Goal: Task Accomplishment & Management: Use online tool/utility

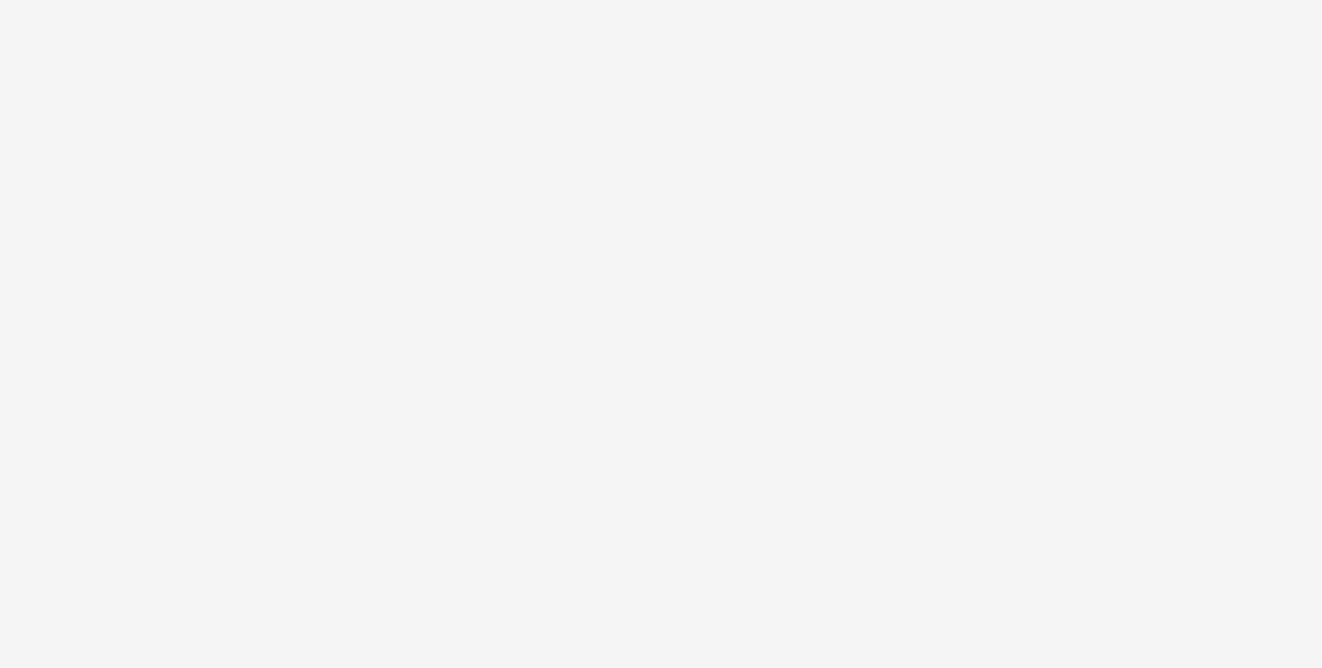
select select "ac009755-aa48-4799-8050-7a339a378eb8"
select select "79162ed7-0017-4339-93b0-3399b708648f"
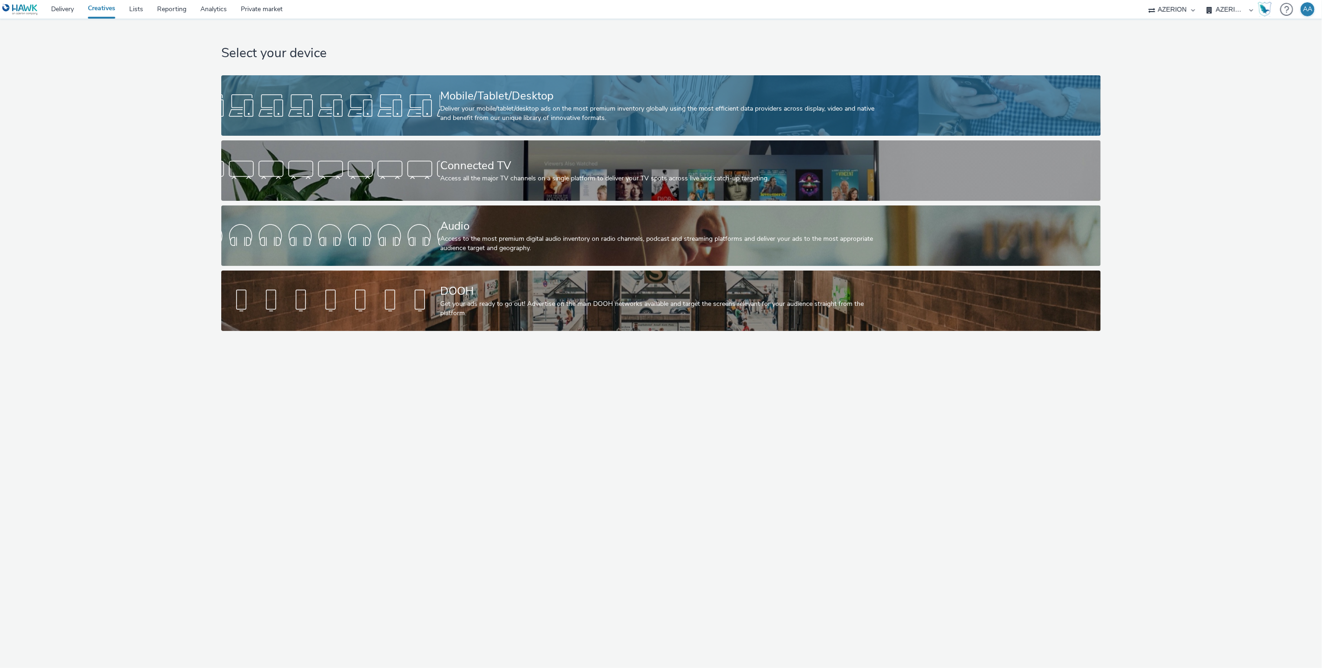
click at [492, 121] on div "Deliver your mobile/tablet/desktop ads on the most premium inventory globally u…" at bounding box center [659, 113] width 438 height 19
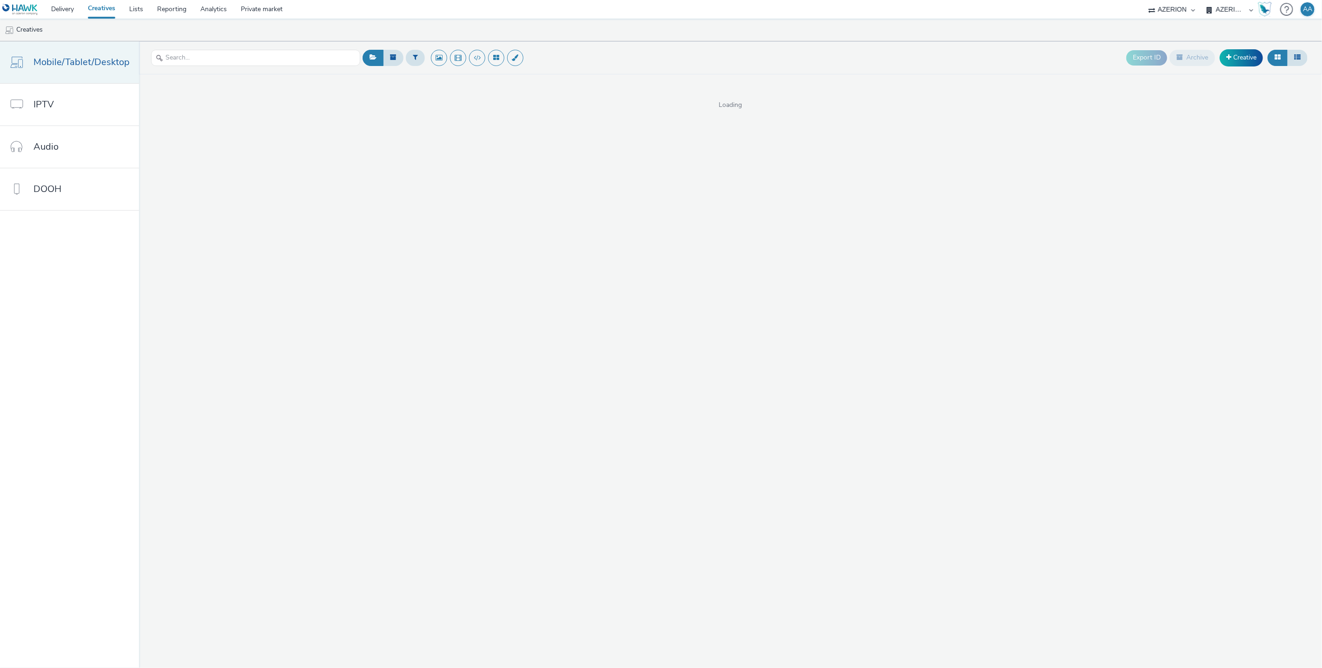
click at [83, 66] on span "Mobile/Tablet/Desktop" at bounding box center [81, 61] width 96 height 13
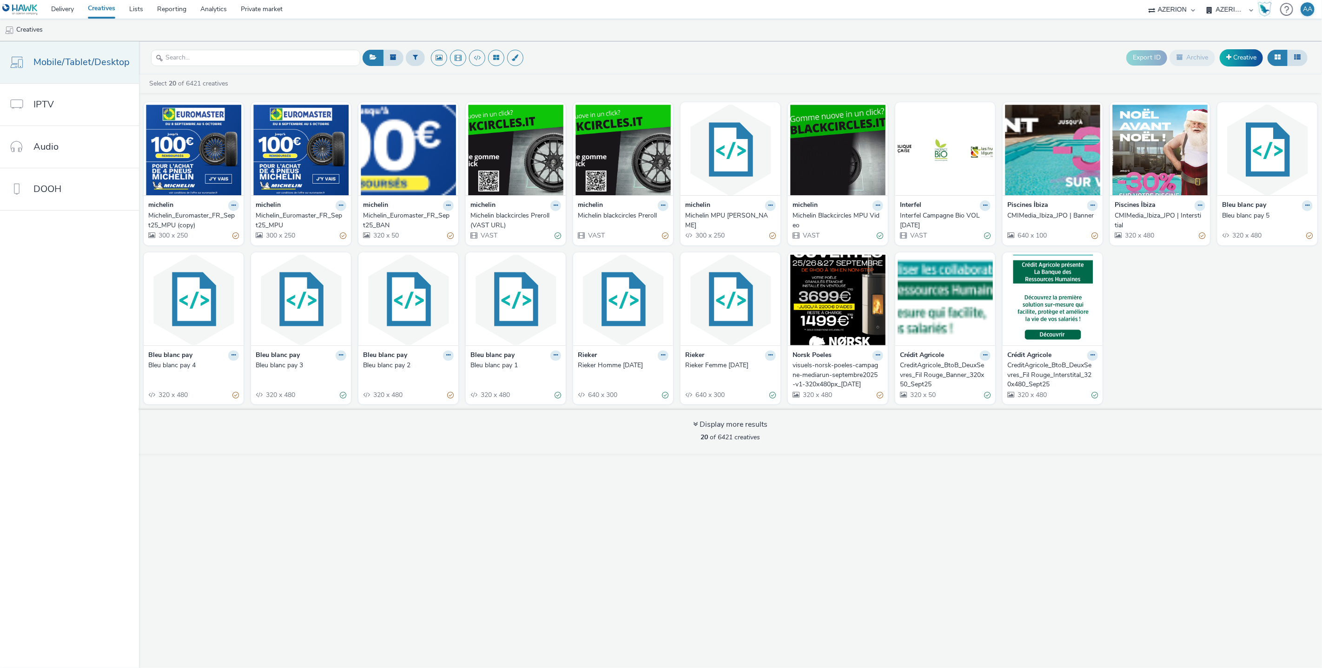
click at [43, 71] on link "Mobile/Tablet/Desktop" at bounding box center [69, 62] width 139 height 42
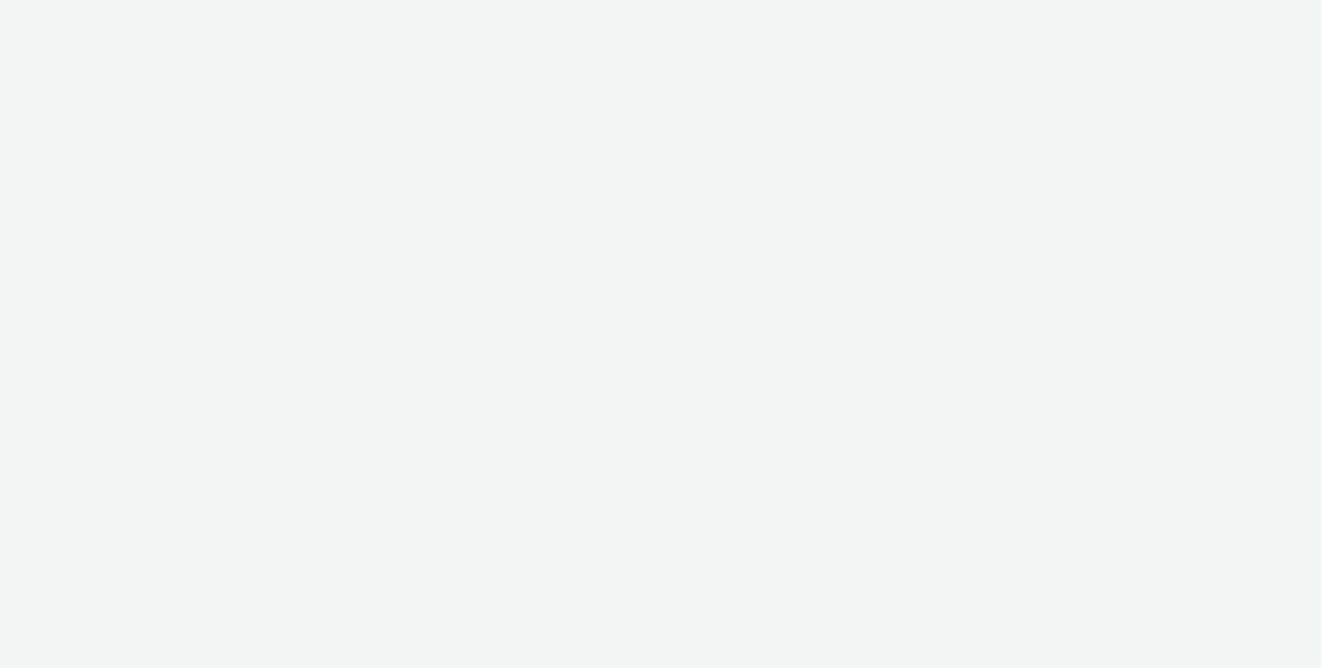
select select "ac009755-aa48-4799-8050-7a339a378eb8"
select select "79162ed7-0017-4339-93b0-3399b708648f"
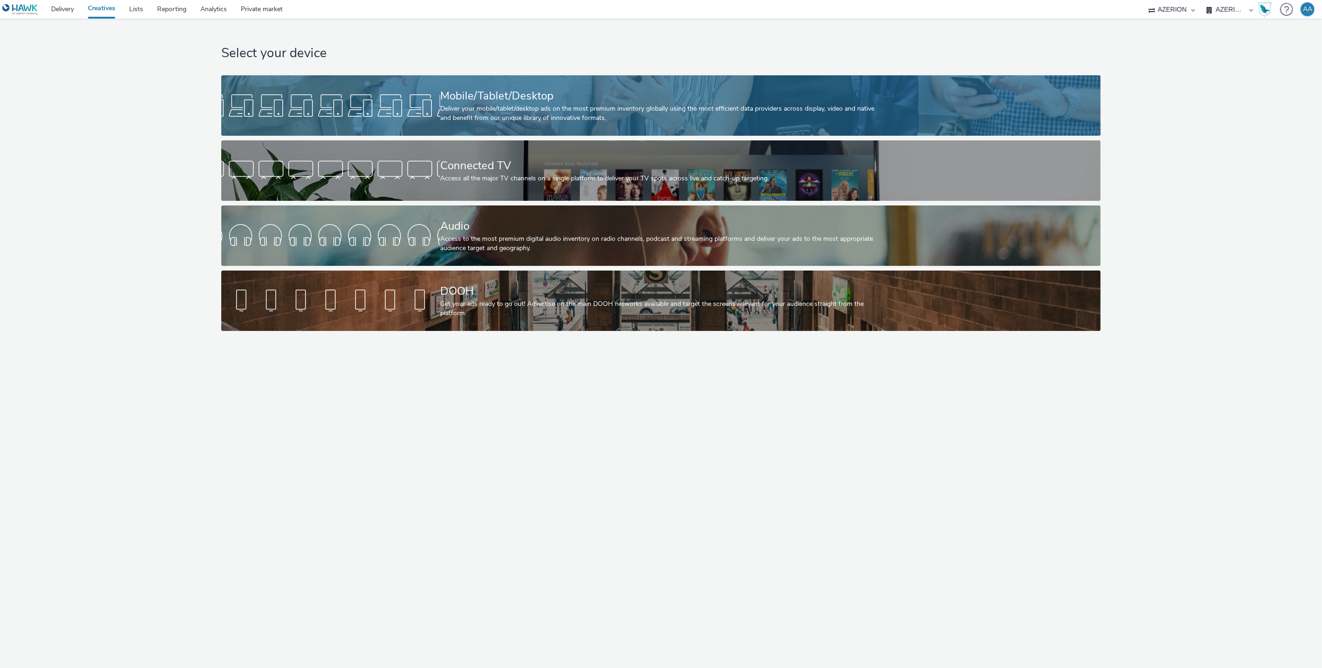
click at [442, 88] on div "Mobile/Tablet/Desktop" at bounding box center [659, 96] width 438 height 16
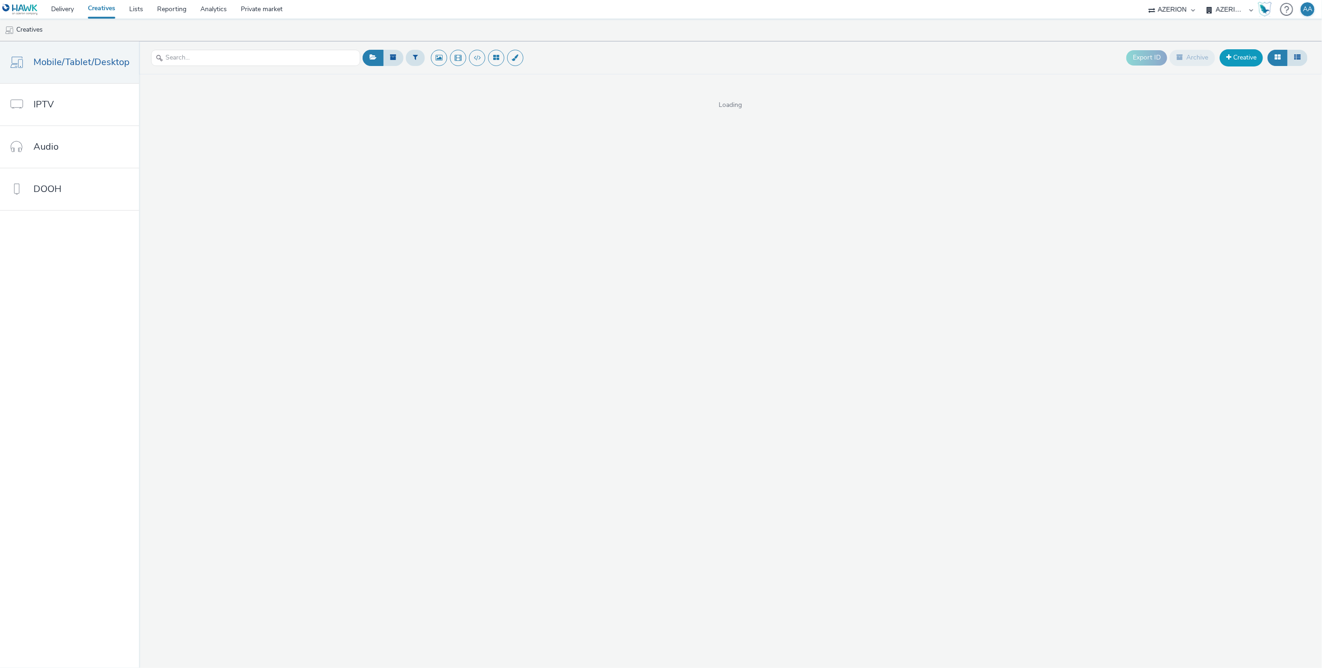
click at [1244, 61] on link "Creative" at bounding box center [1241, 57] width 43 height 17
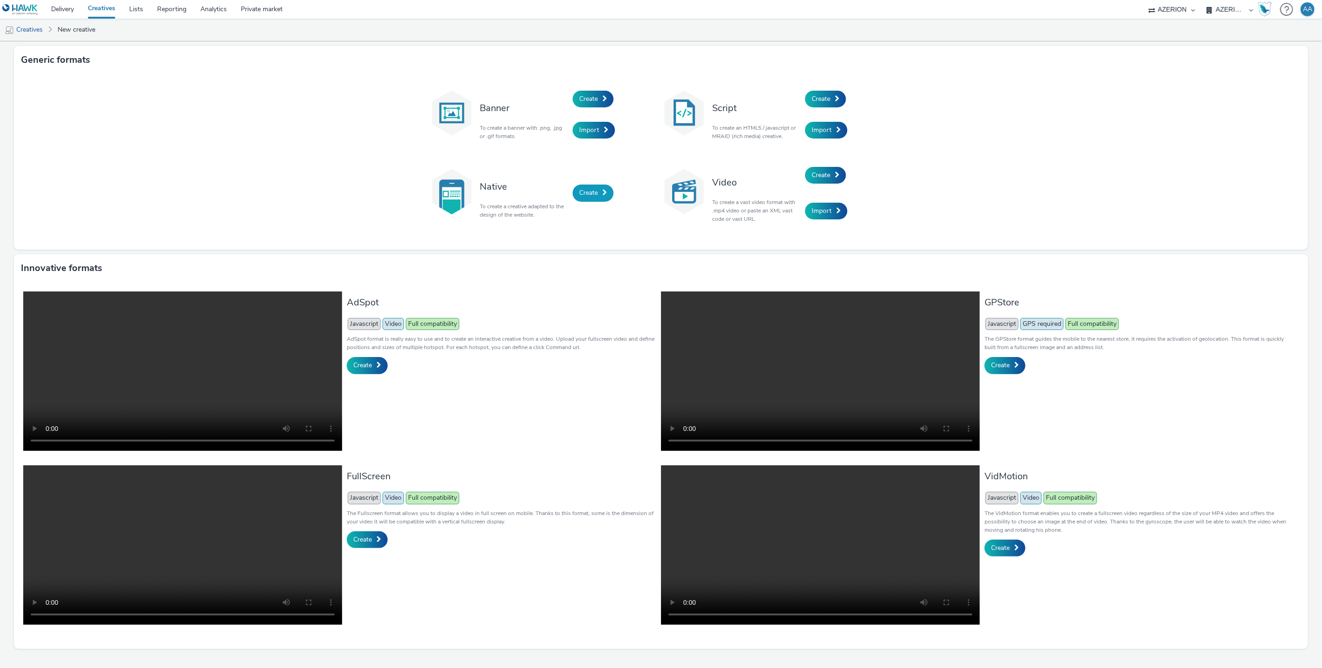
click at [595, 193] on link "Create" at bounding box center [593, 193] width 41 height 17
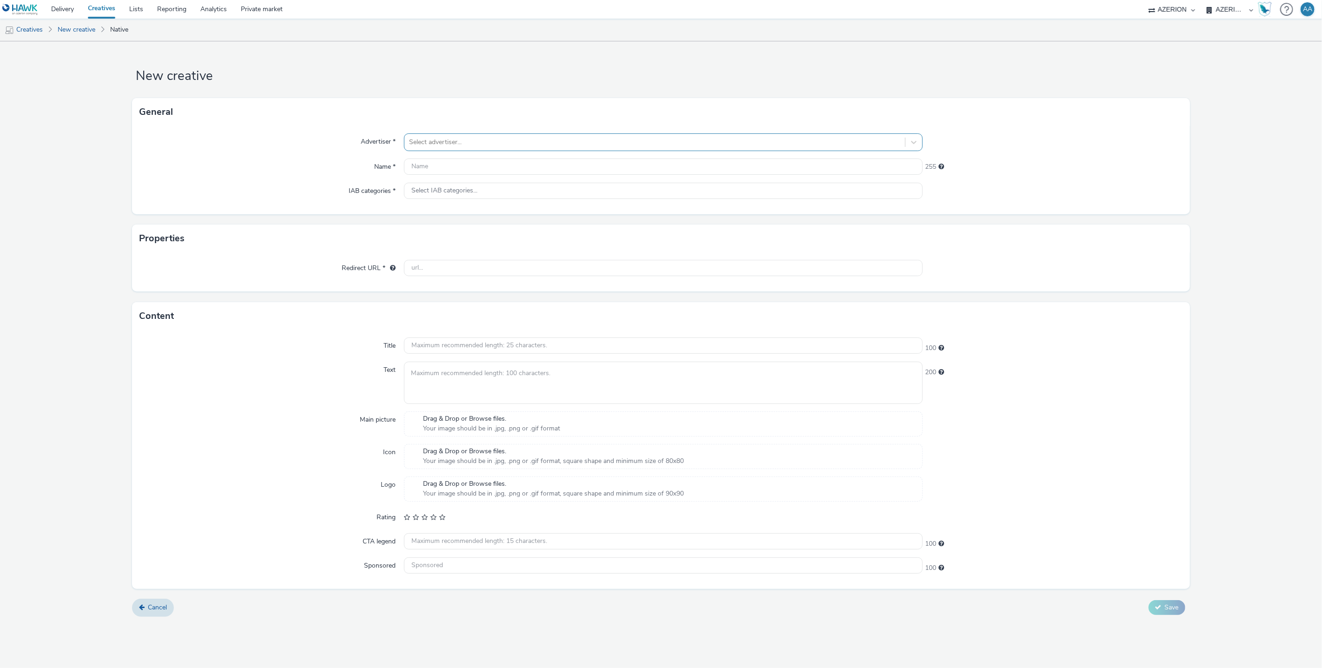
click at [424, 142] on div at bounding box center [655, 142] width 492 height 11
type input "Heyt"
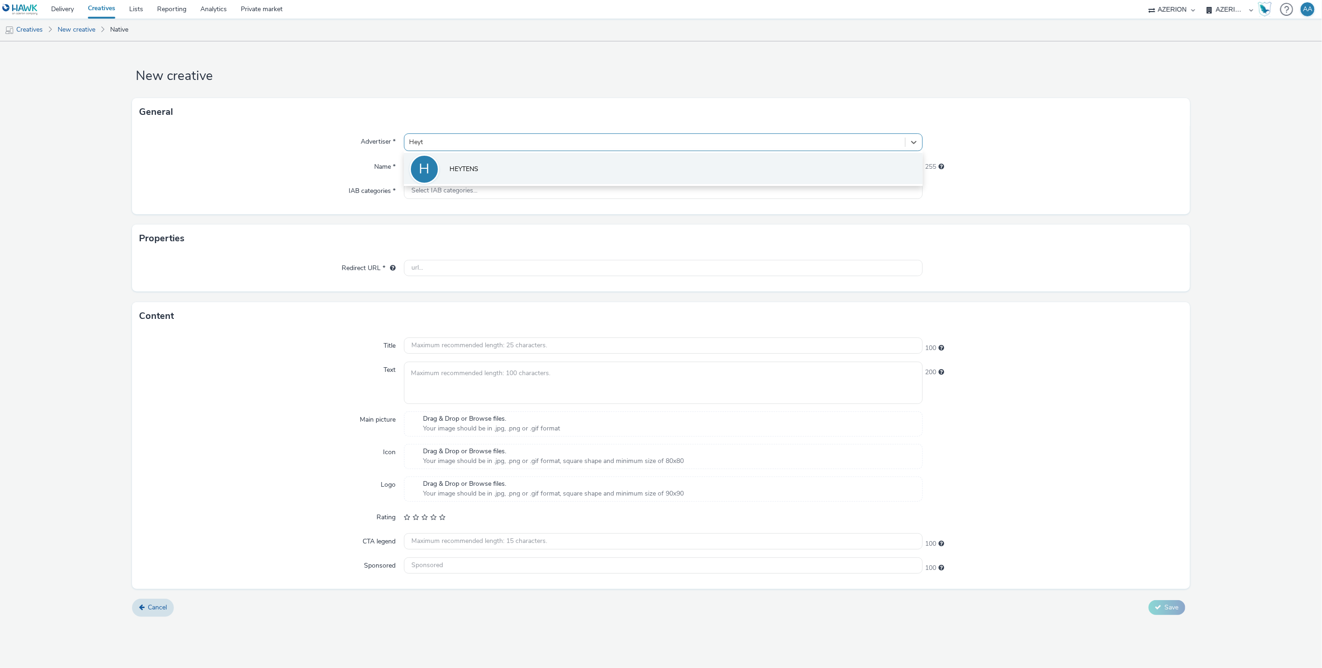
click at [477, 178] on li "H HEYTENS" at bounding box center [663, 168] width 519 height 31
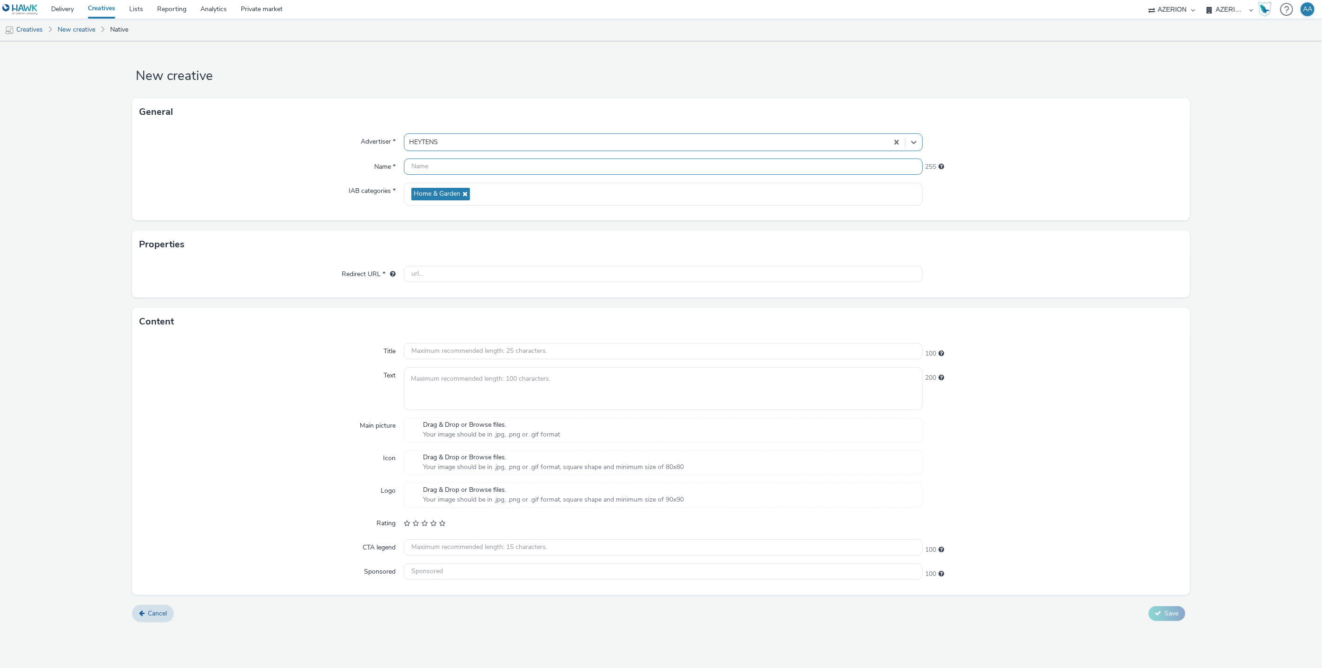
click at [479, 169] on input "text" at bounding box center [663, 167] width 519 height 16
type input "Heytens_Native_RDV"
click at [1063, 156] on div "Advertiser * HEYTENS Name * Heytens_Native_RDV 237 IAB categories * Home & Gard…" at bounding box center [660, 173] width 1057 height 94
click at [432, 274] on input "text" at bounding box center [663, 274] width 519 height 16
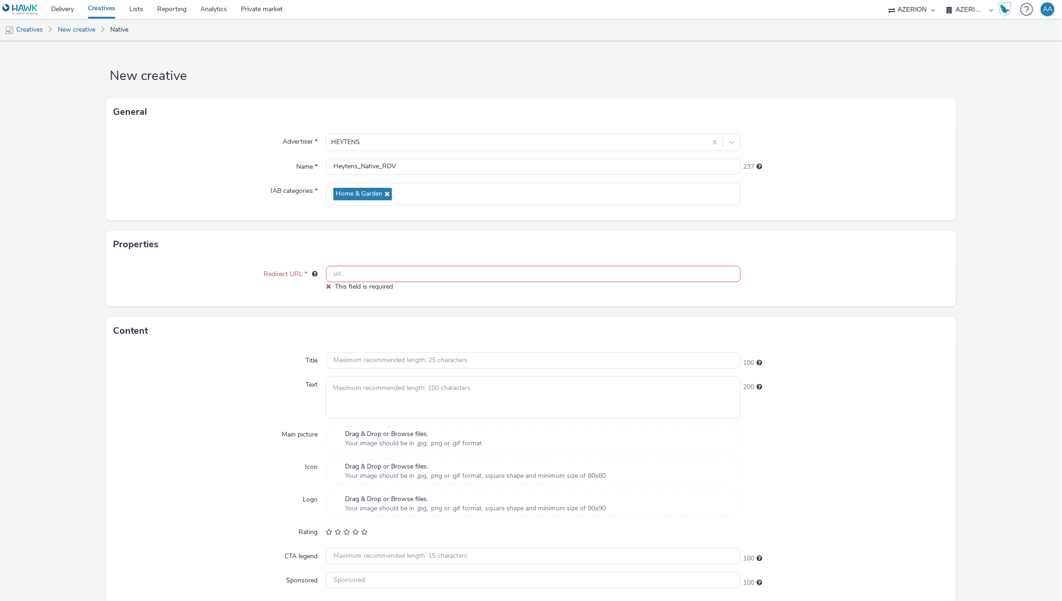
click at [349, 266] on input "text" at bounding box center [533, 274] width 415 height 16
paste input "https://www.heytens.com/fr/showrooms/heytens-antony/?utm_source=performanceadvi…"
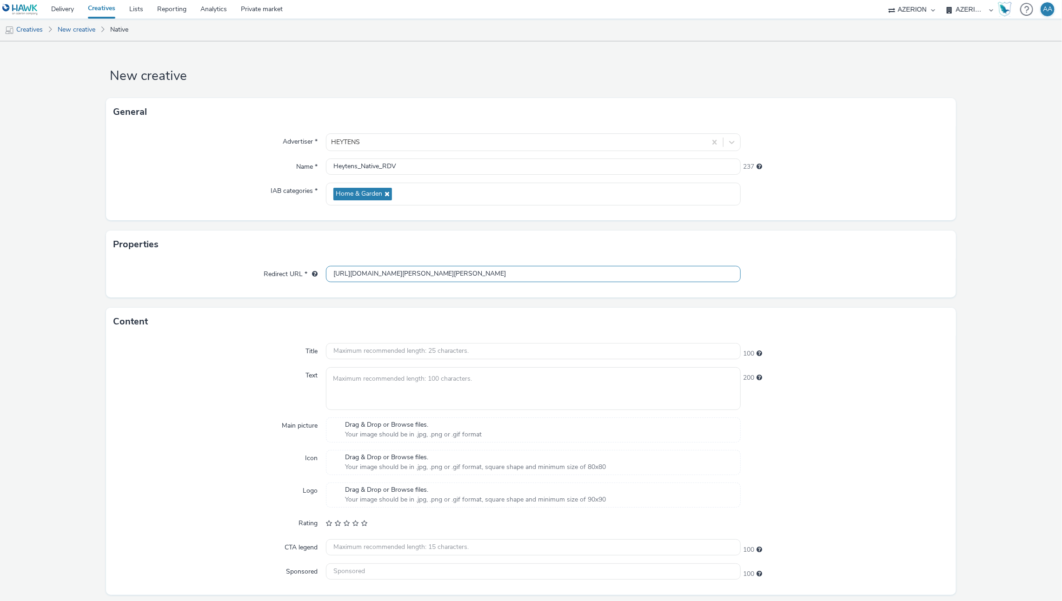
type input "https://www.heytens.com/fr/showrooms/heytens-antony/?utm_source=performanceadvi…"
click at [856, 291] on div "Redirect URL * https://www.heytens.com/fr/showrooms/heytens-antony/?utm_source=…" at bounding box center [530, 277] width 849 height 39
click at [368, 355] on input "text" at bounding box center [533, 351] width 415 height 16
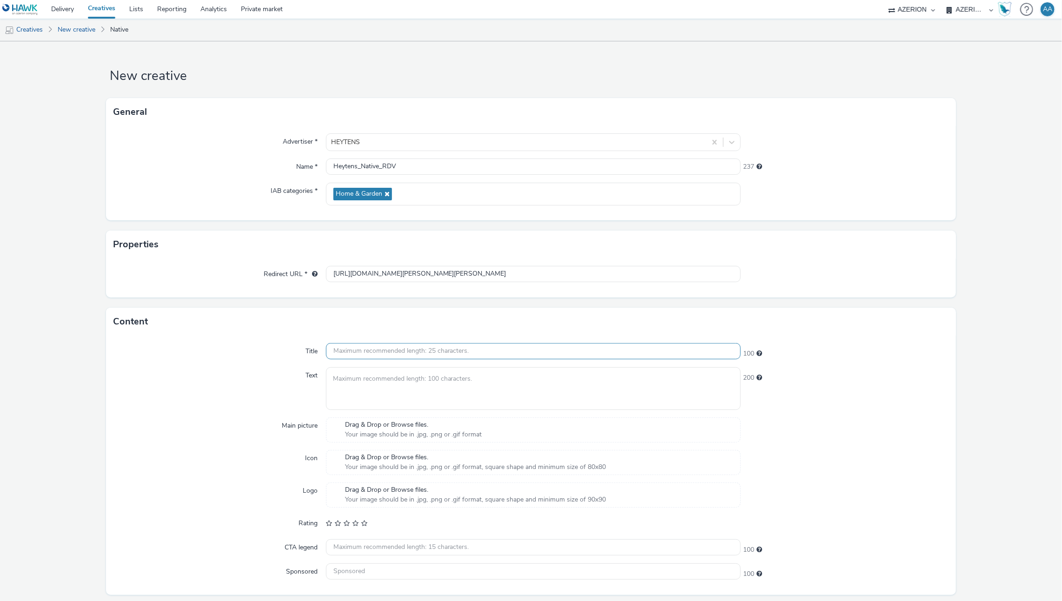
paste input "Heytens- Stores & rideaux sur-mesure"
type input "Heytens- Stores & rideaux sur-mesure"
click at [900, 364] on div "Title Heytens- Stores & rideaux sur-mesure 64 Text 200 Main picture Drag & Drop…" at bounding box center [530, 465] width 849 height 259
click at [378, 398] on textarea at bounding box center [533, 388] width 415 height 42
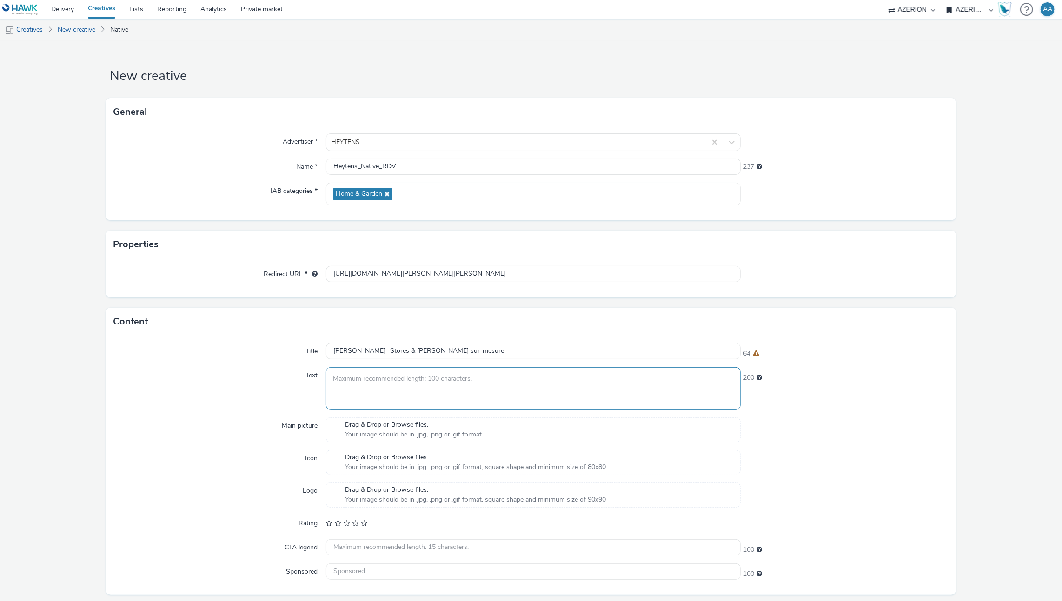
paste textarea "Styliste de la fenêtre depuis 1974. Prenez un rendez-vous gratuit à domicile"
type textarea "Styliste de la fenêtre depuis 1974. Prenez un rendez-vous gratuit à domicile"
click at [833, 396] on div "124" at bounding box center [843, 388] width 207 height 42
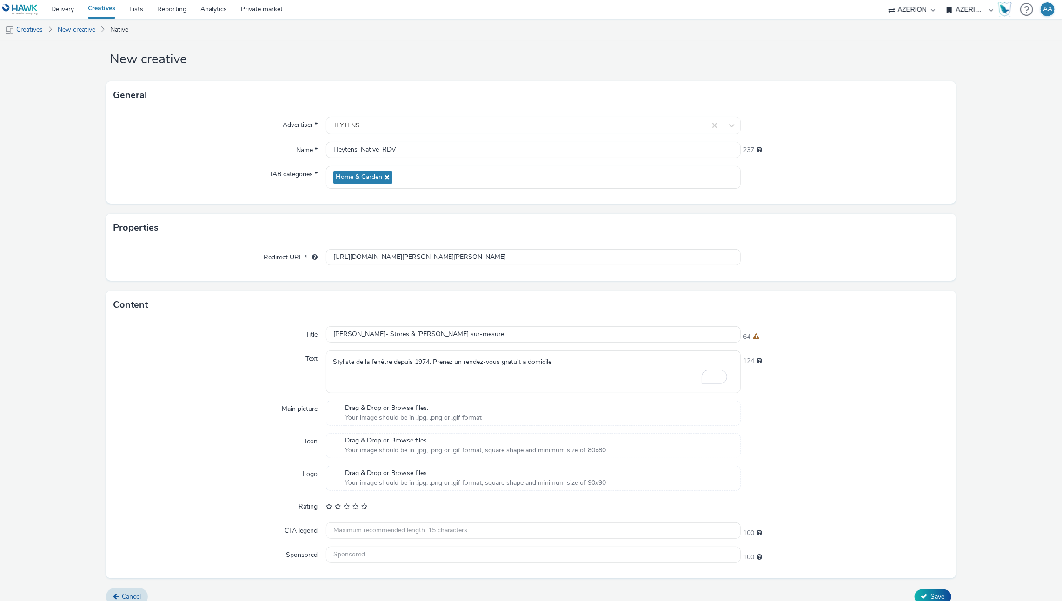
scroll to position [26, 0]
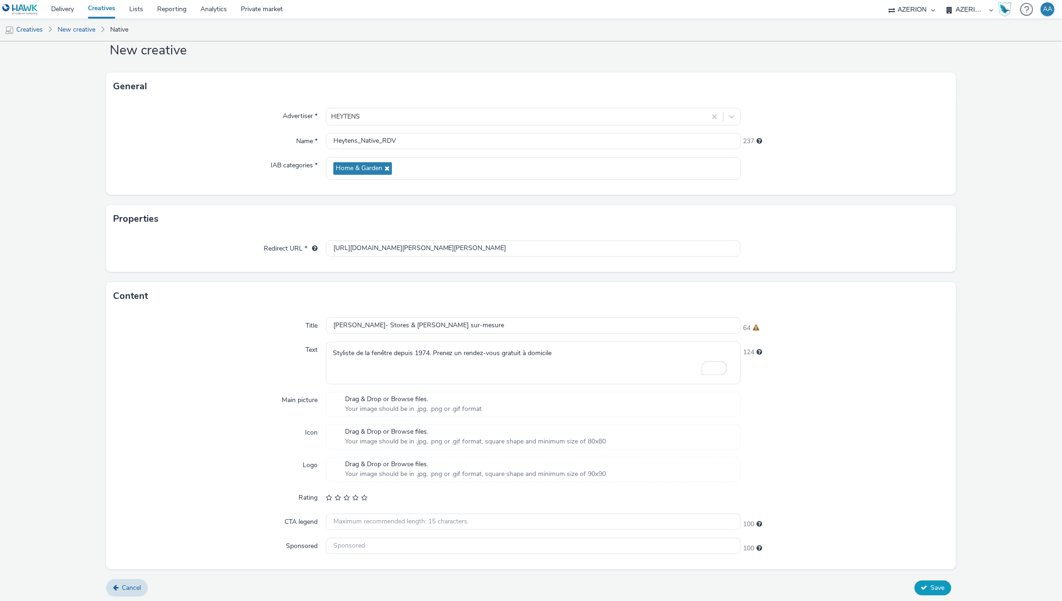
click at [939, 588] on button "Save" at bounding box center [932, 588] width 37 height 15
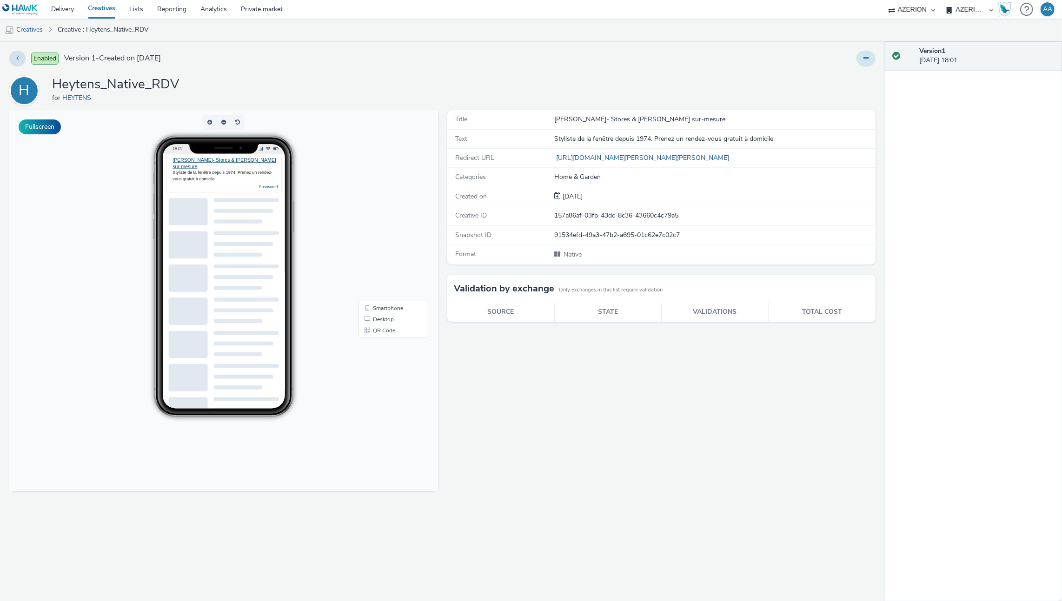
click at [862, 60] on button at bounding box center [865, 59] width 19 height 16
click at [857, 70] on link "Edit" at bounding box center [841, 77] width 70 height 19
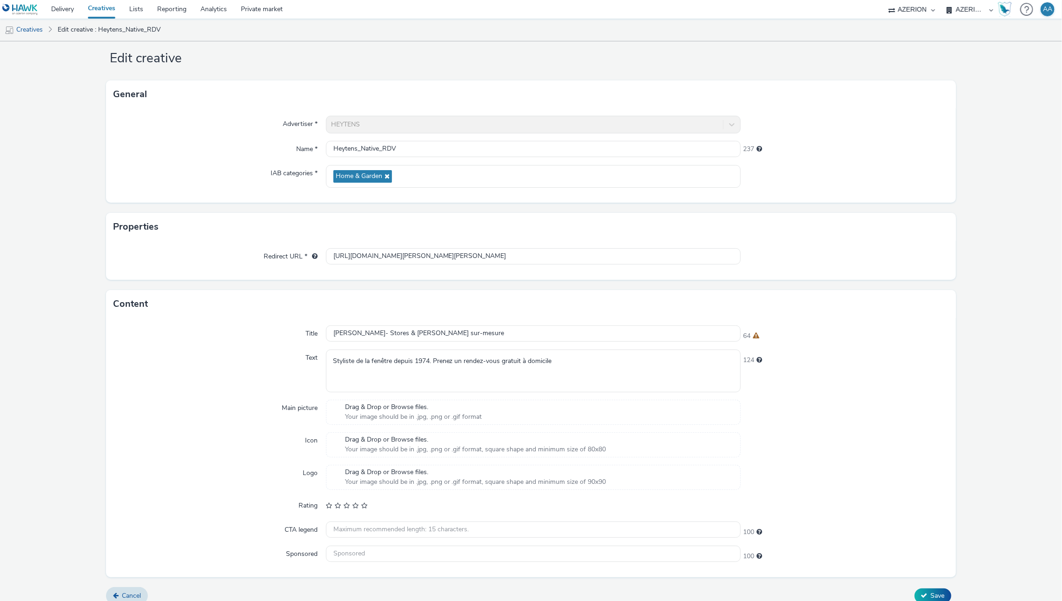
scroll to position [26, 0]
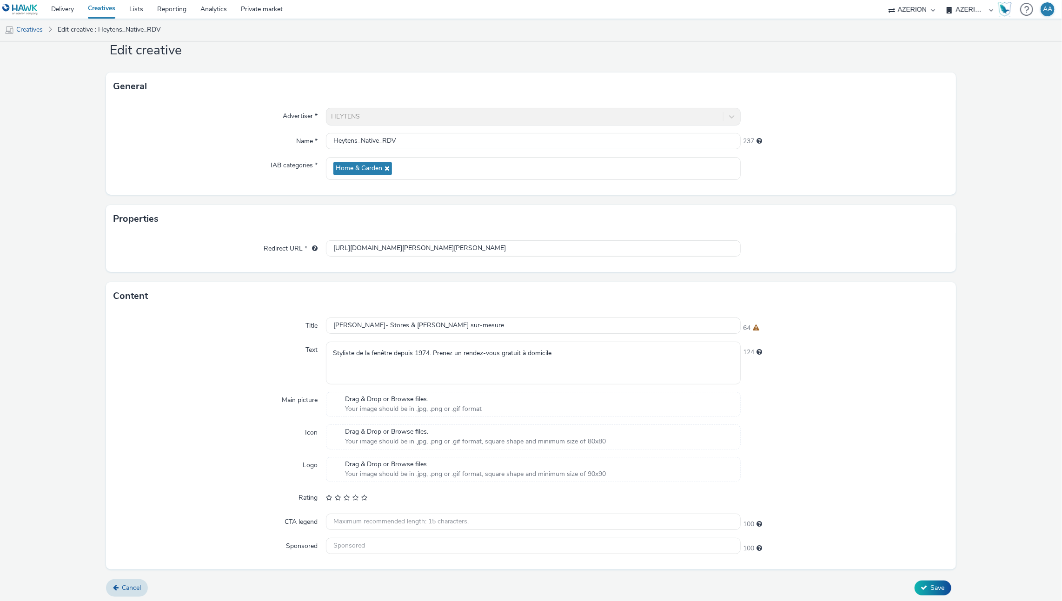
click at [384, 398] on span "Drag & Drop or Browse files." at bounding box center [413, 399] width 137 height 9
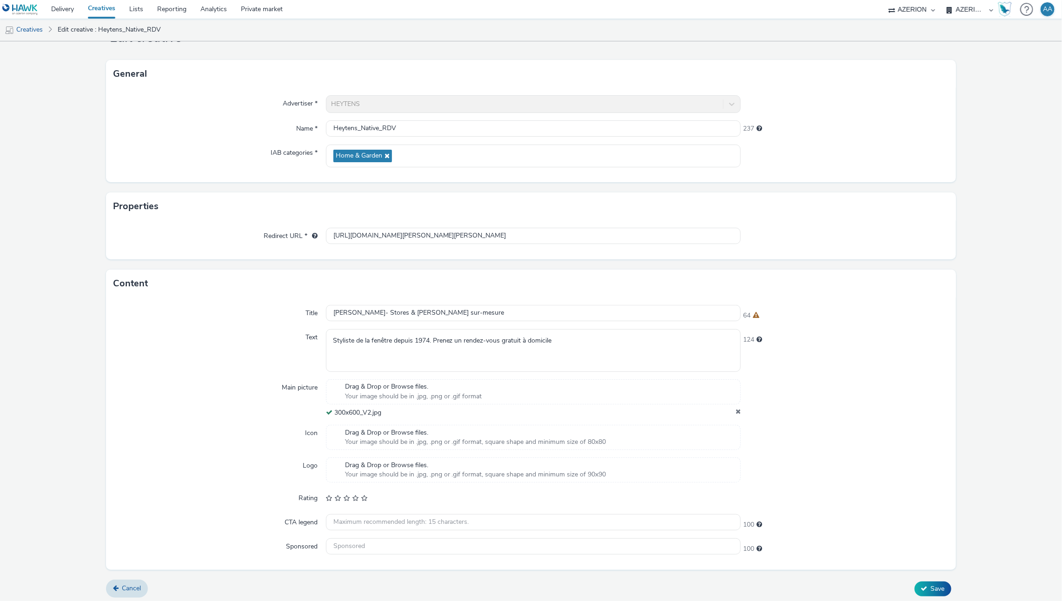
scroll to position [39, 0]
click at [927, 581] on button "Save" at bounding box center [932, 588] width 37 height 15
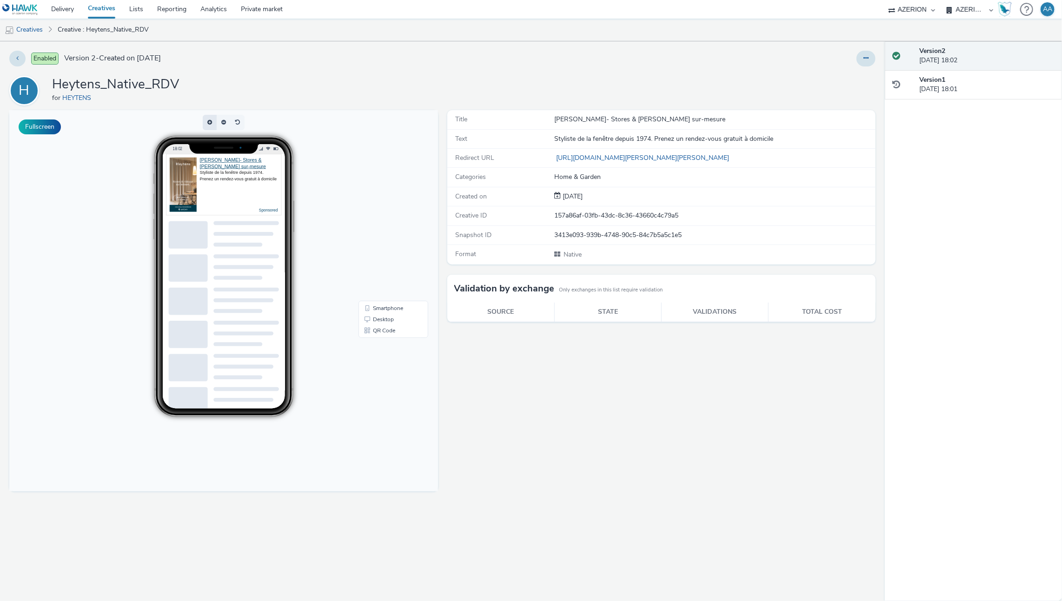
click at [208, 122] on span "button" at bounding box center [210, 122] width 5 height 6
click at [208, 122] on button "button" at bounding box center [210, 122] width 14 height 15
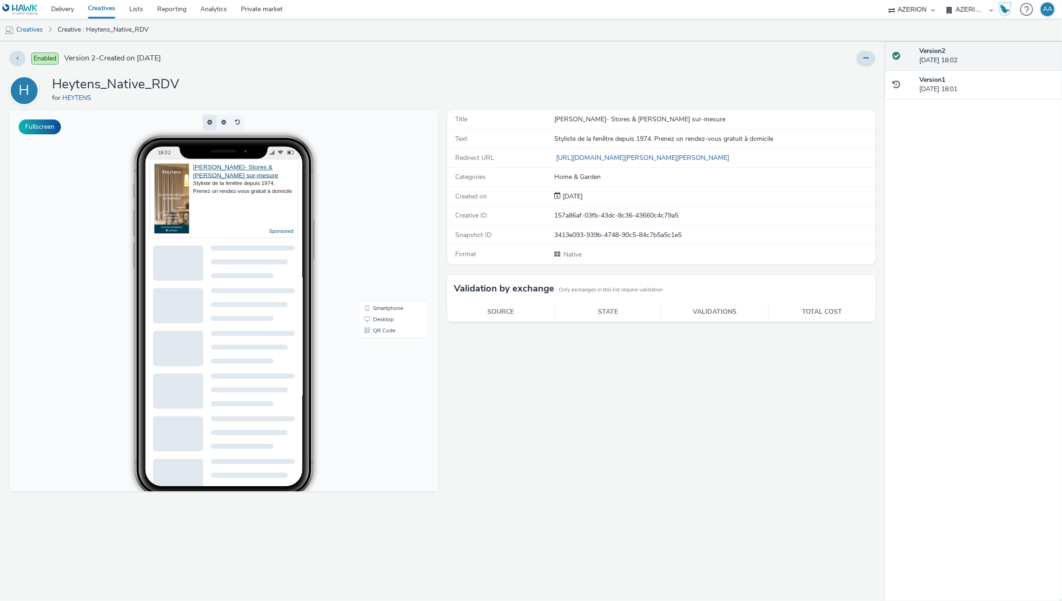
click at [213, 122] on span "button" at bounding box center [213, 122] width 0 height 0
click at [209, 121] on button "button" at bounding box center [210, 122] width 14 height 15
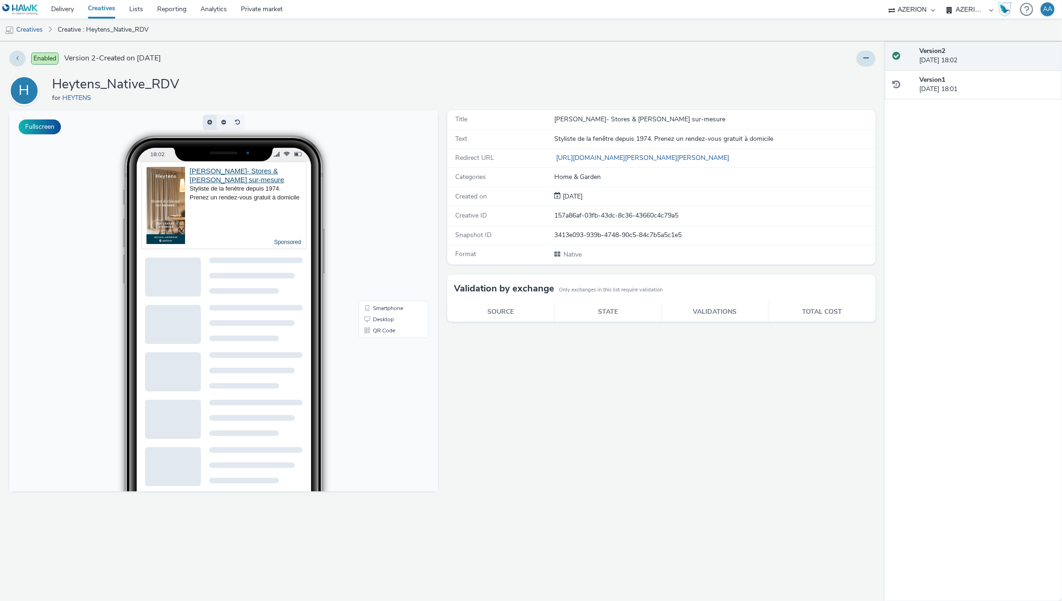
click at [209, 121] on button "button" at bounding box center [210, 122] width 14 height 15
click at [213, 122] on span "button" at bounding box center [213, 122] width 0 height 0
click at [265, 233] on div "Heytens- Stores & rideaux sur-mesure Styliste de la fenêtre depuis 1974. Prenez…" at bounding box center [243, 206] width 116 height 78
click at [222, 185] on div "Styliste de la fenêtre depuis 1974. Prenez un rendez-vous gratuit à domicile" at bounding box center [246, 194] width 112 height 18
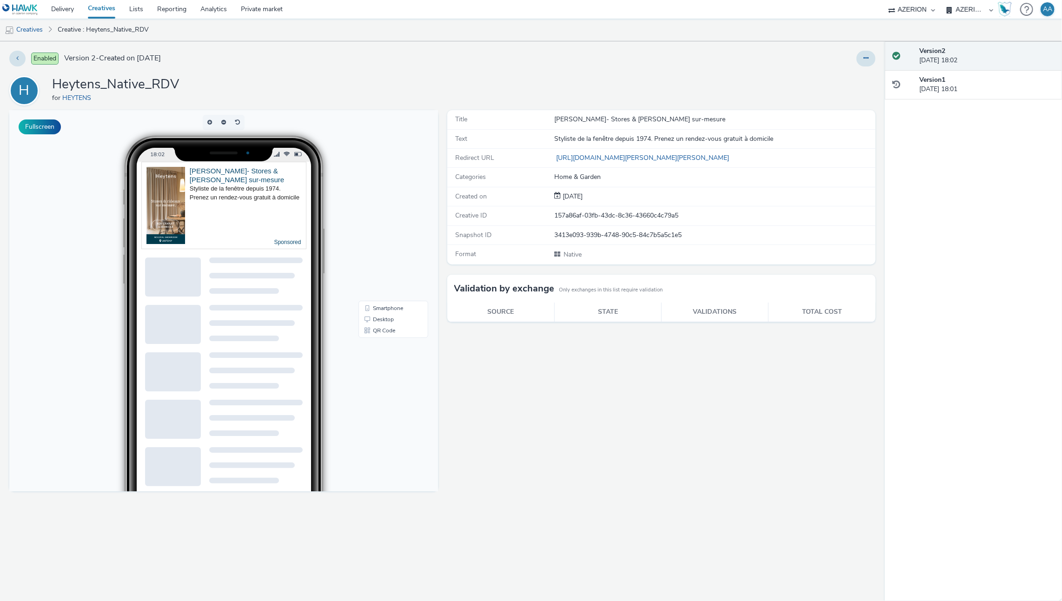
click at [208, 173] on link "Heytens- Stores & rideaux sur-mesure" at bounding box center [237, 175] width 94 height 17
click at [200, 174] on div "Heytens- Stores & rideaux sur-mesure" at bounding box center [246, 176] width 112 height 18
click at [194, 172] on link "Heytens- Stores & rideaux sur-mesure" at bounding box center [237, 175] width 94 height 17
click at [161, 179] on img at bounding box center [165, 206] width 39 height 78
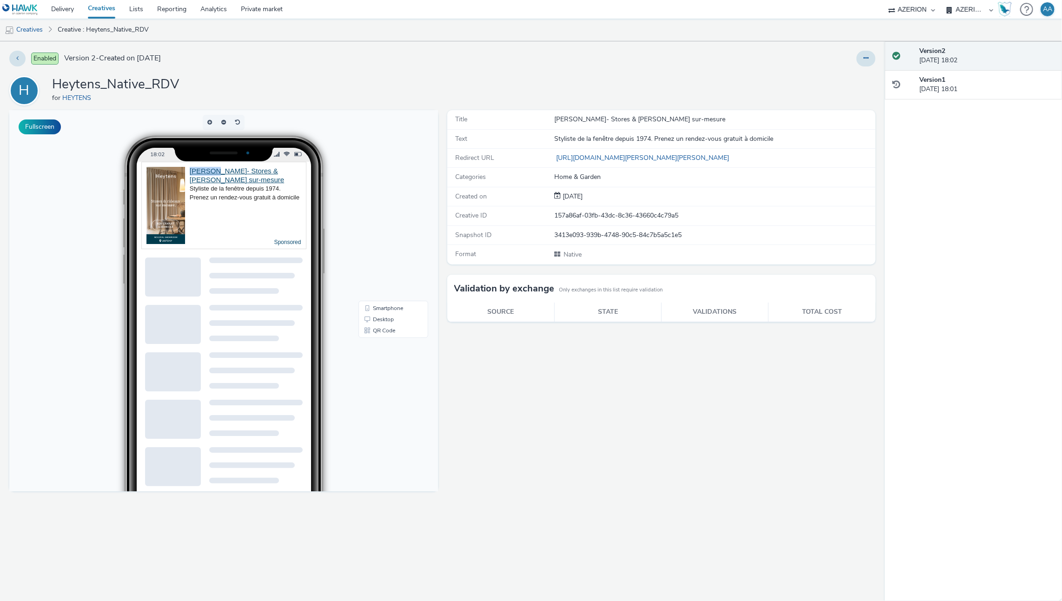
click at [169, 209] on img at bounding box center [165, 206] width 39 height 78
click at [271, 249] on div "Heytens- Stores & rideaux sur-mesure Styliste de la fenêtre depuis 1974. Prenez…" at bounding box center [224, 350] width 174 height 377
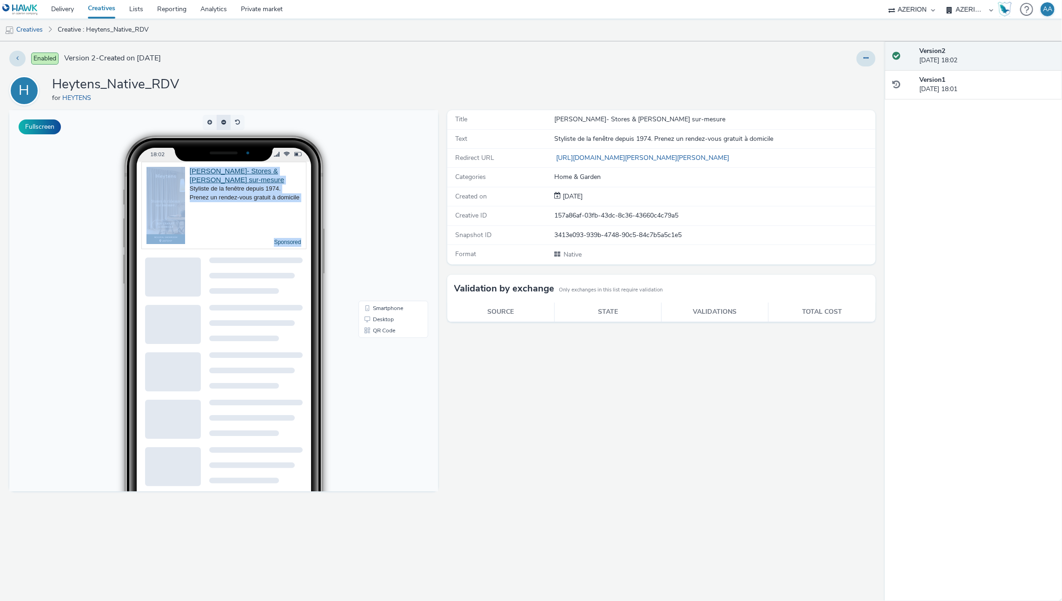
click at [219, 122] on button "button" at bounding box center [224, 122] width 14 height 15
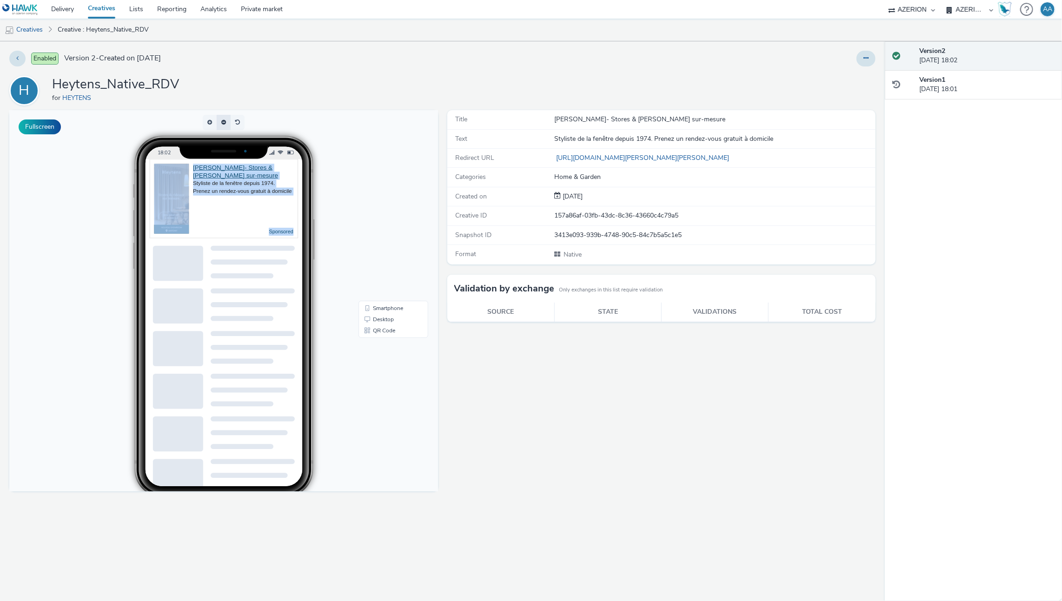
click at [224, 123] on span "button" at bounding box center [224, 123] width 0 height 0
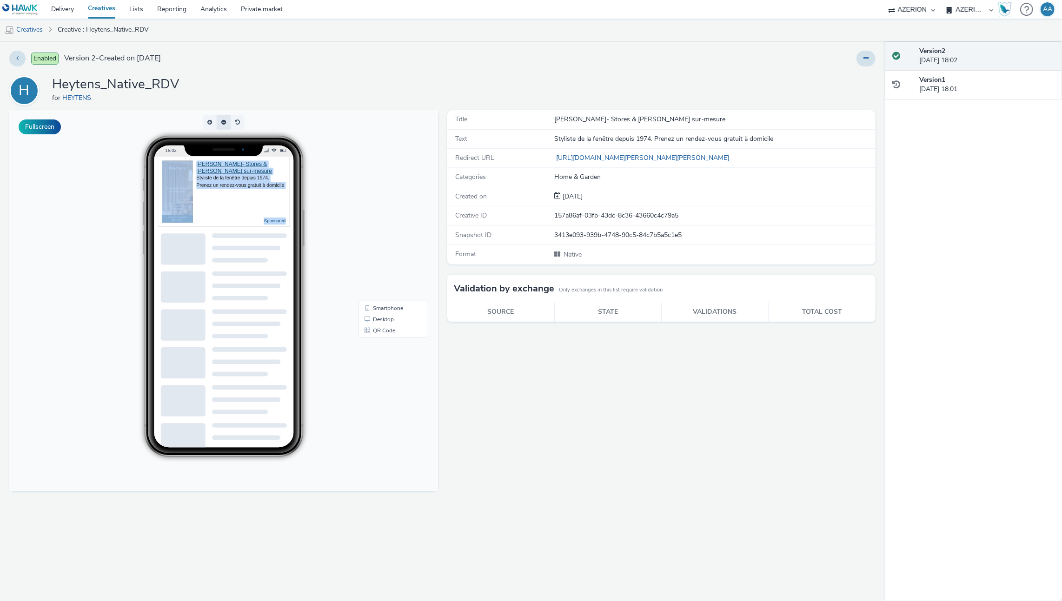
click at [220, 123] on span "button" at bounding box center [220, 123] width 0 height 0
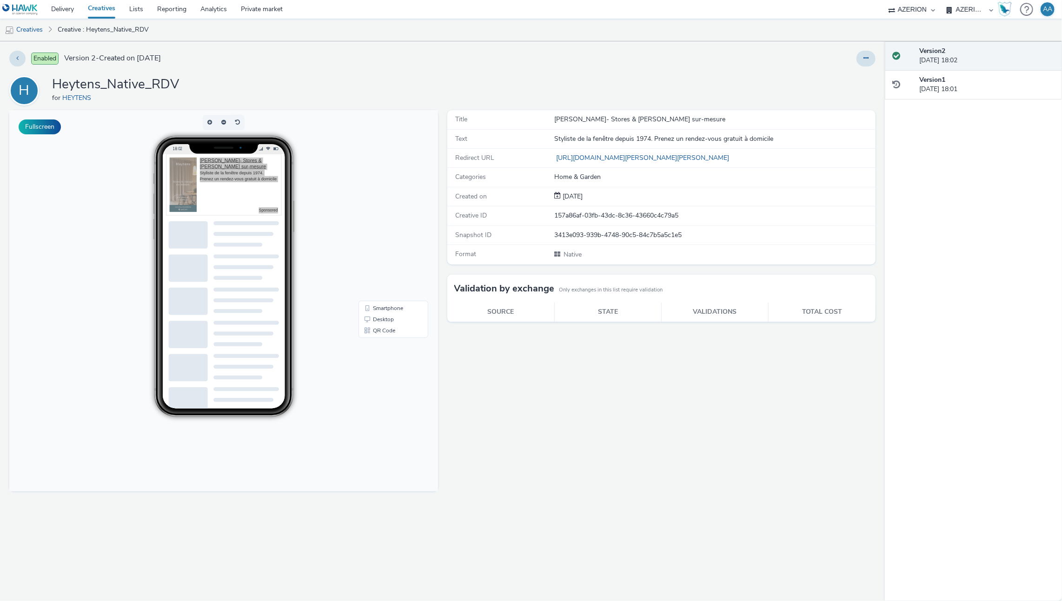
click at [324, 106] on div "Enabled Version 2 - Created on 18 September 2025 H Heytens_Native_RDV for HEYTE…" at bounding box center [442, 321] width 885 height 560
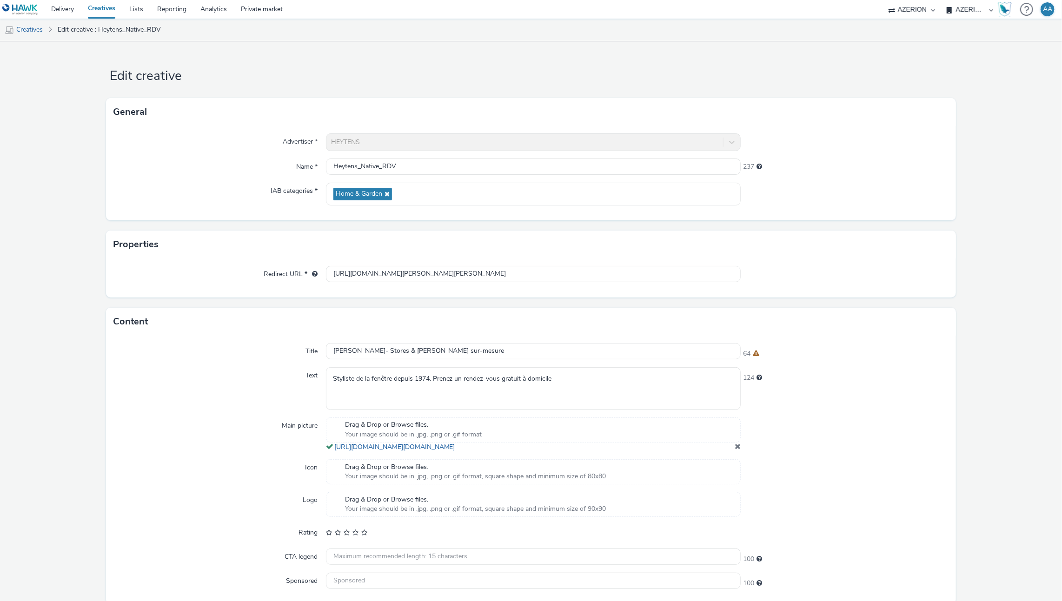
click at [88, 7] on link "Creatives" at bounding box center [101, 9] width 41 height 19
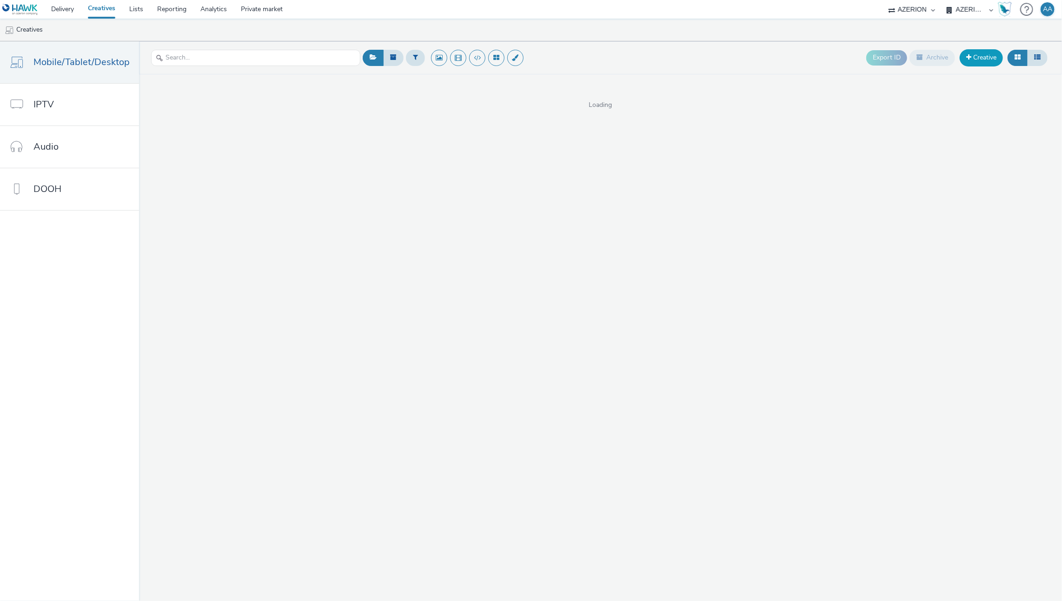
click at [996, 58] on link "Creative" at bounding box center [980, 57] width 43 height 17
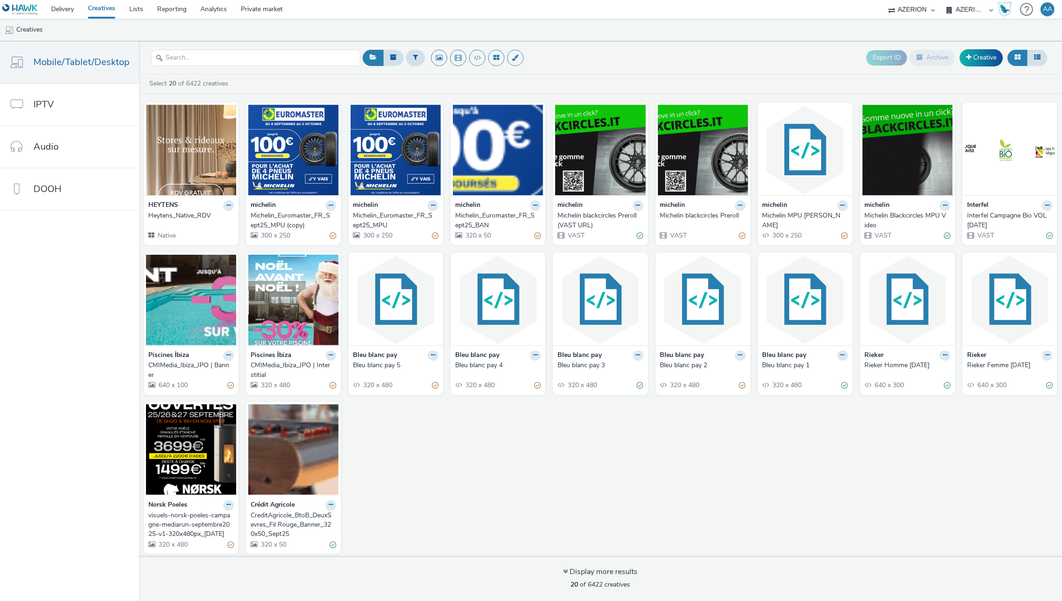
click at [163, 206] on strong "HEYTENS" at bounding box center [163, 205] width 30 height 11
click at [178, 182] on img at bounding box center [191, 150] width 90 height 91
click at [227, 206] on icon at bounding box center [228, 206] width 4 height 6
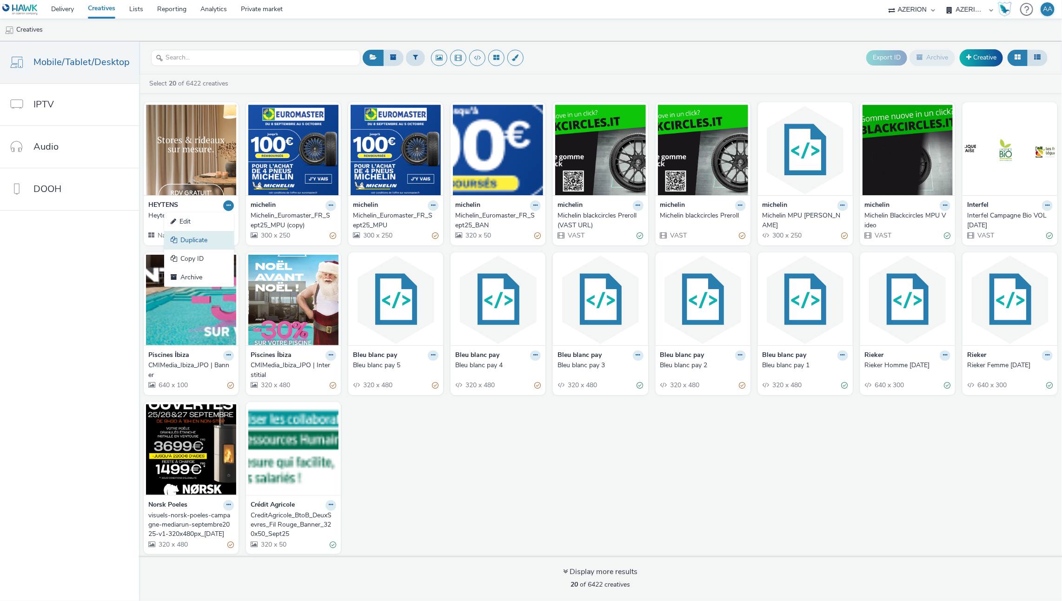
click at [199, 242] on link "Duplicate" at bounding box center [199, 240] width 70 height 19
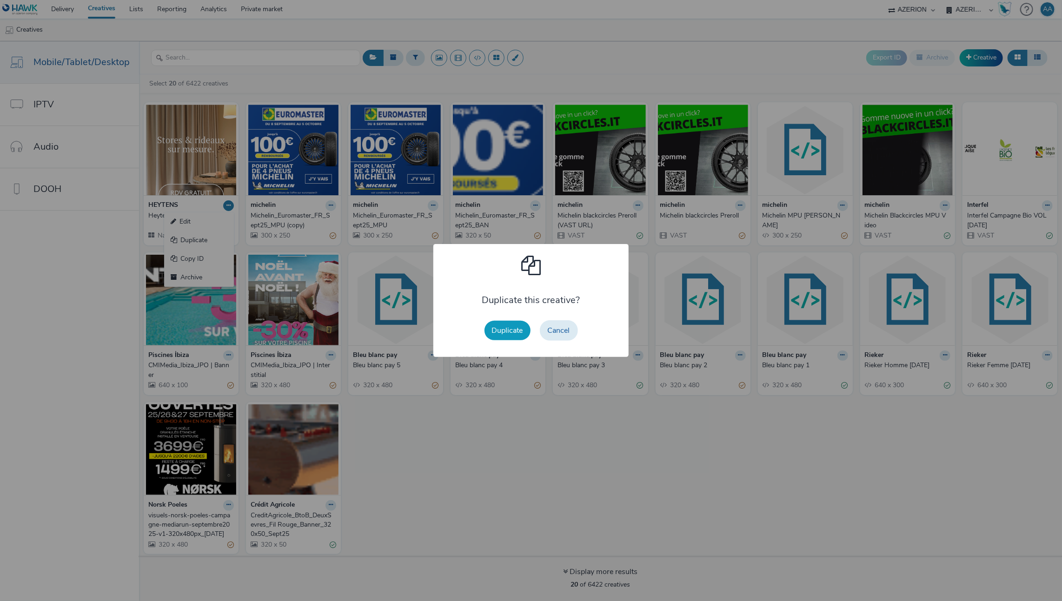
click at [502, 328] on button "Duplicate" at bounding box center [507, 331] width 46 height 20
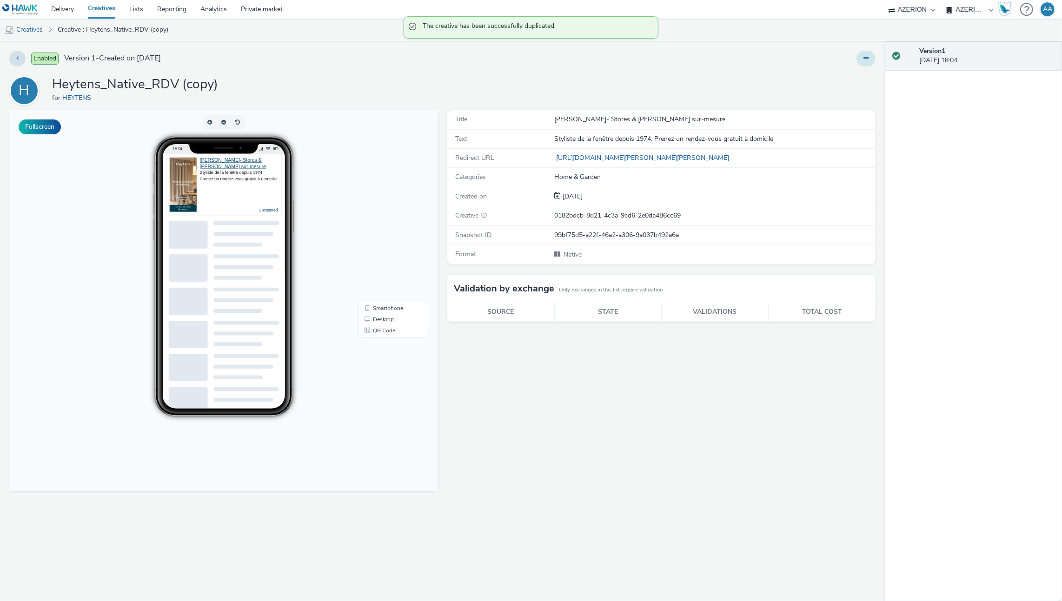
click at [868, 58] on icon at bounding box center [865, 58] width 5 height 7
click at [823, 83] on link "Edit" at bounding box center [841, 77] width 70 height 19
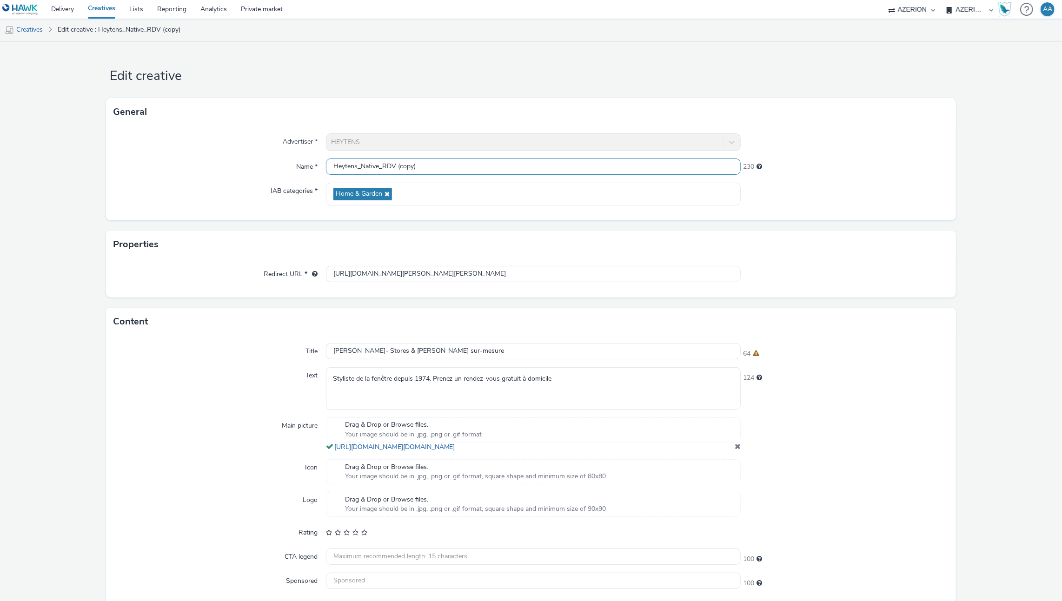
drag, startPoint x: 427, startPoint y: 175, endPoint x: 382, endPoint y: 165, distance: 45.7
click at [382, 165] on input "Heytens_Native_RDV (copy)" at bounding box center [533, 167] width 415 height 16
type input "Heytens_Native_Conseils"
click at [991, 388] on form "Edit creative General Advertiser * HEYTENS Name * Heytens_Native_Conseils 232 I…" at bounding box center [531, 340] width 1062 height 598
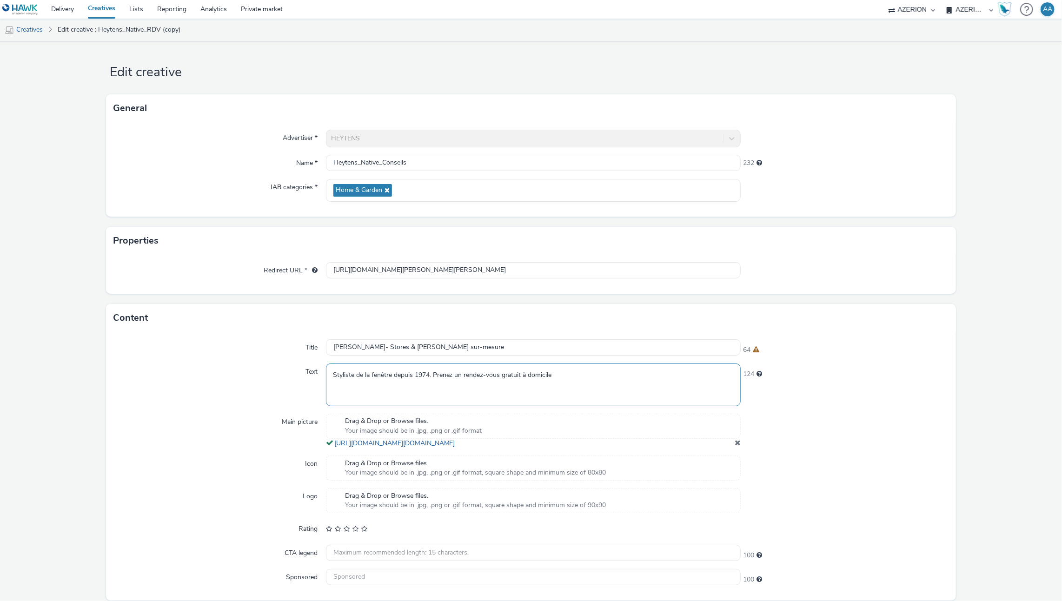
scroll to position [45, 0]
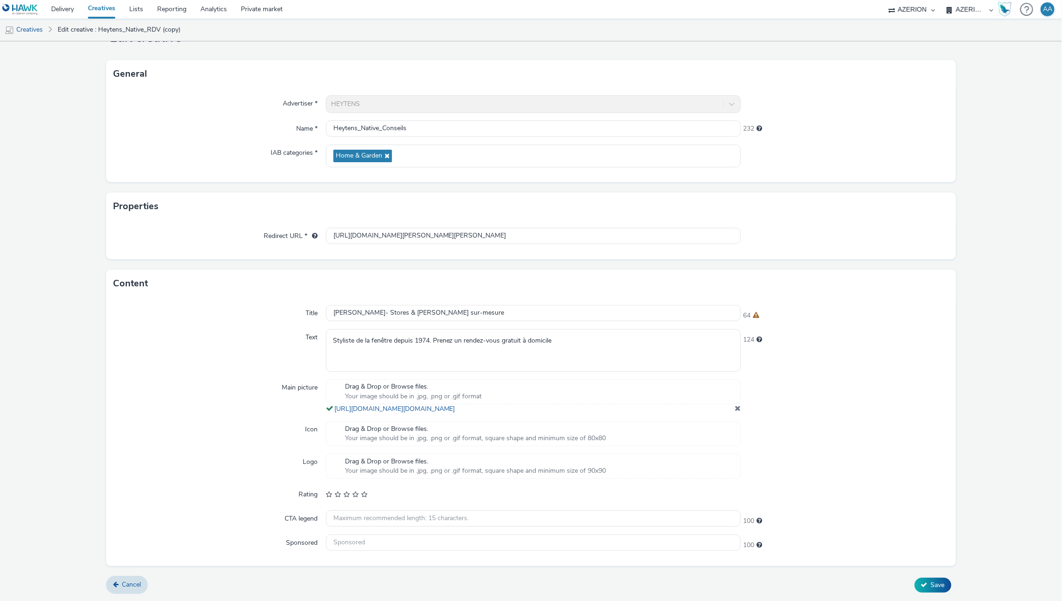
click at [734, 405] on span at bounding box center [737, 407] width 6 height 7
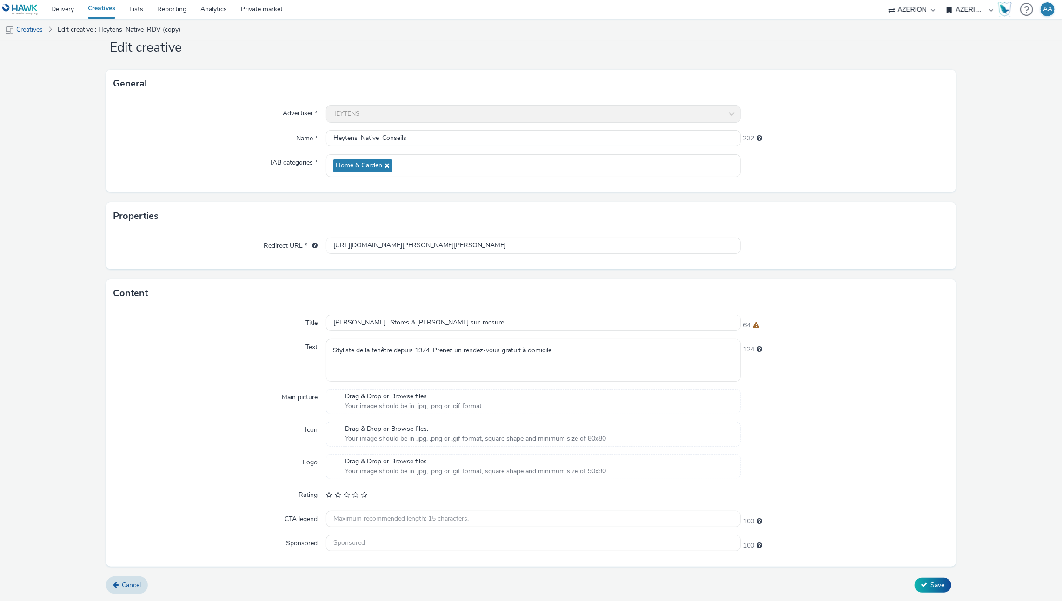
scroll to position [26, 0]
click at [522, 396] on div "Drag & Drop or Browse files. Your image should be in .jpg, .png or .gif format" at bounding box center [533, 404] width 415 height 25
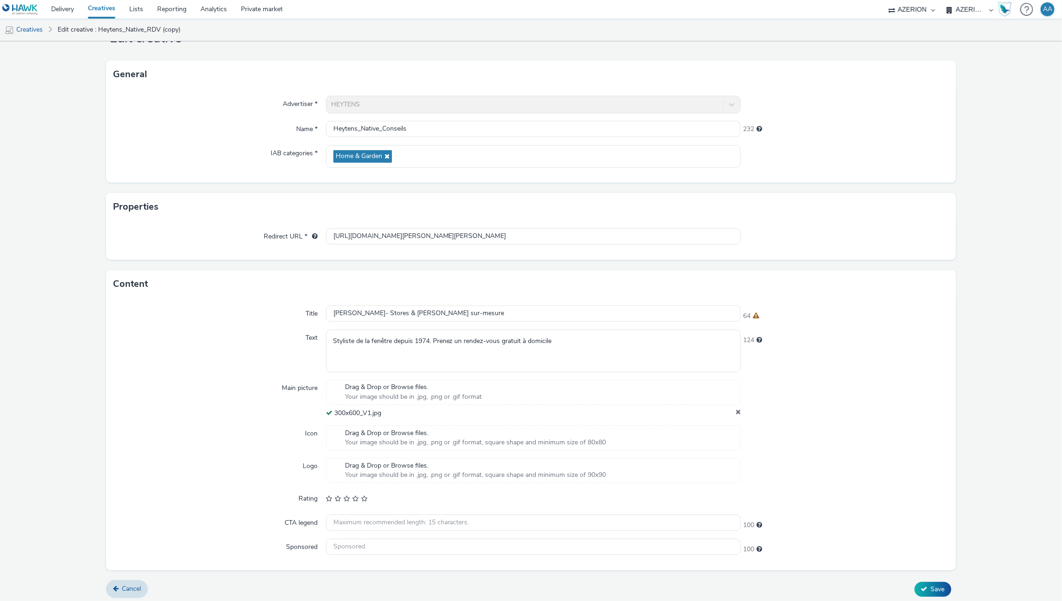
scroll to position [39, 0]
click at [931, 586] on span "Save" at bounding box center [938, 588] width 14 height 9
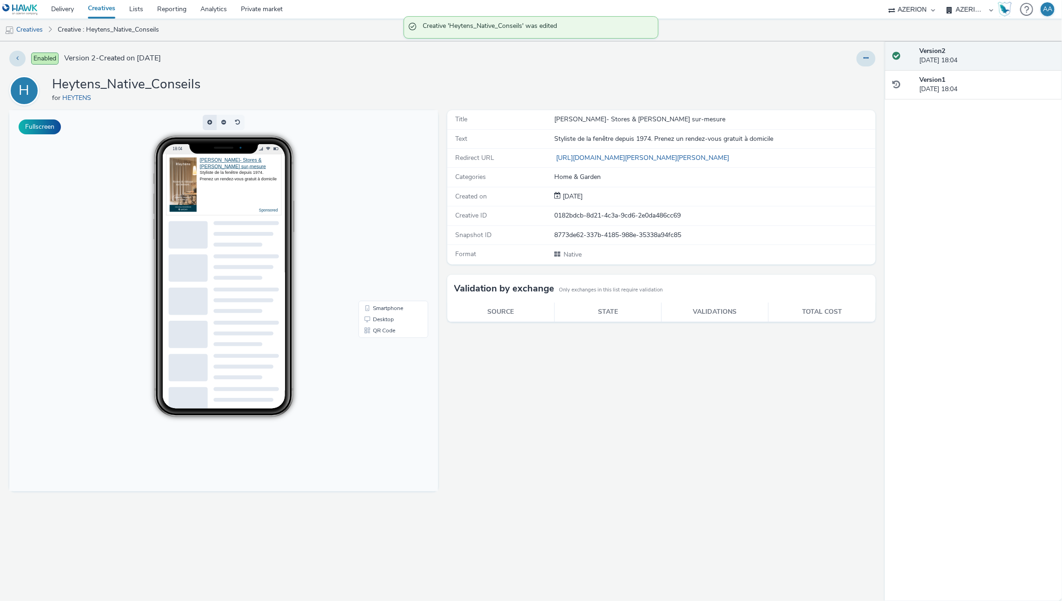
click at [207, 121] on button "button" at bounding box center [210, 122] width 14 height 15
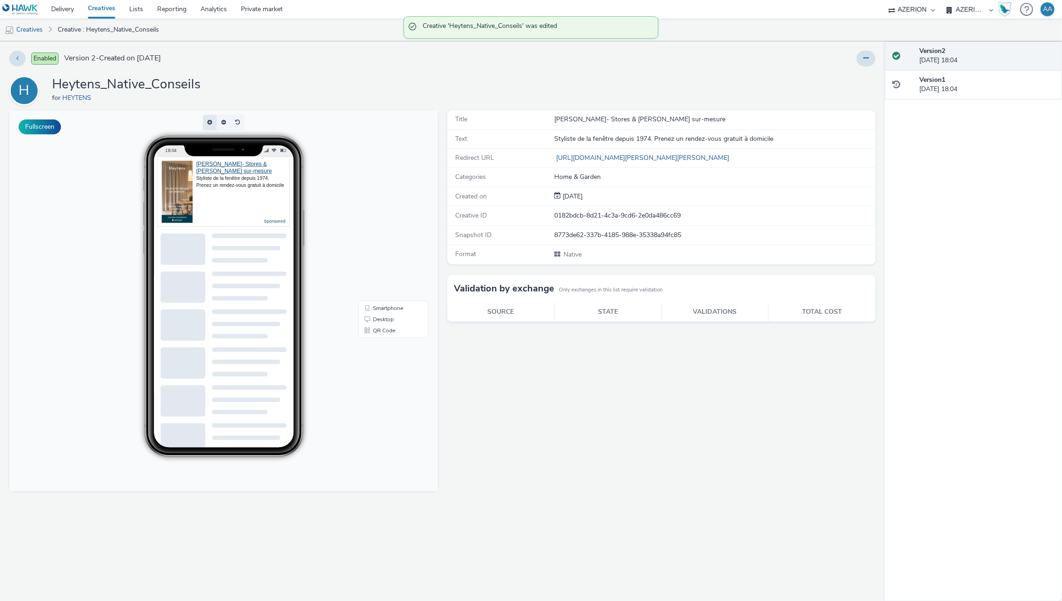
click at [207, 122] on span "button" at bounding box center [207, 122] width 0 height 0
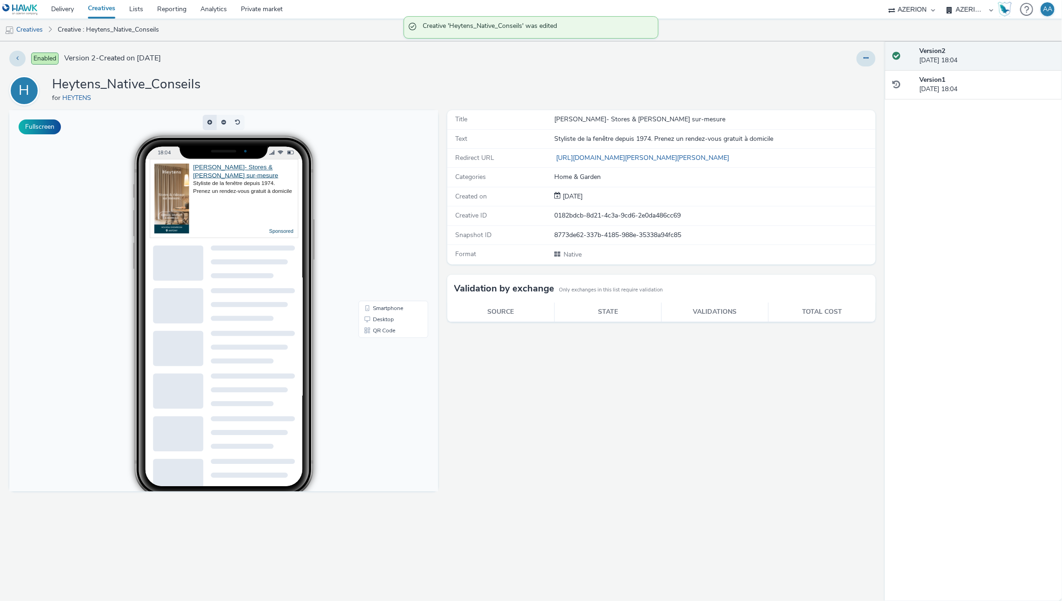
click at [207, 121] on button "button" at bounding box center [210, 122] width 14 height 15
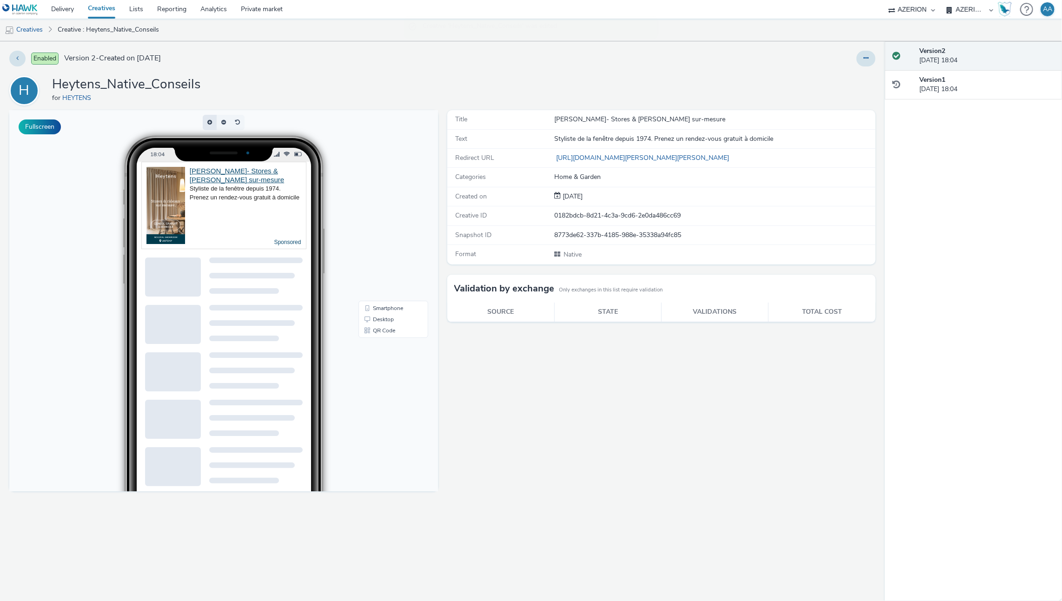
click at [207, 121] on button "button" at bounding box center [210, 122] width 14 height 15
click at [211, 122] on span "button" at bounding box center [211, 122] width 0 height 0
click at [207, 121] on button "button" at bounding box center [210, 122] width 14 height 15
click at [272, 82] on div "H Heytens_Native_Conseils for HEYTENS" at bounding box center [442, 91] width 866 height 30
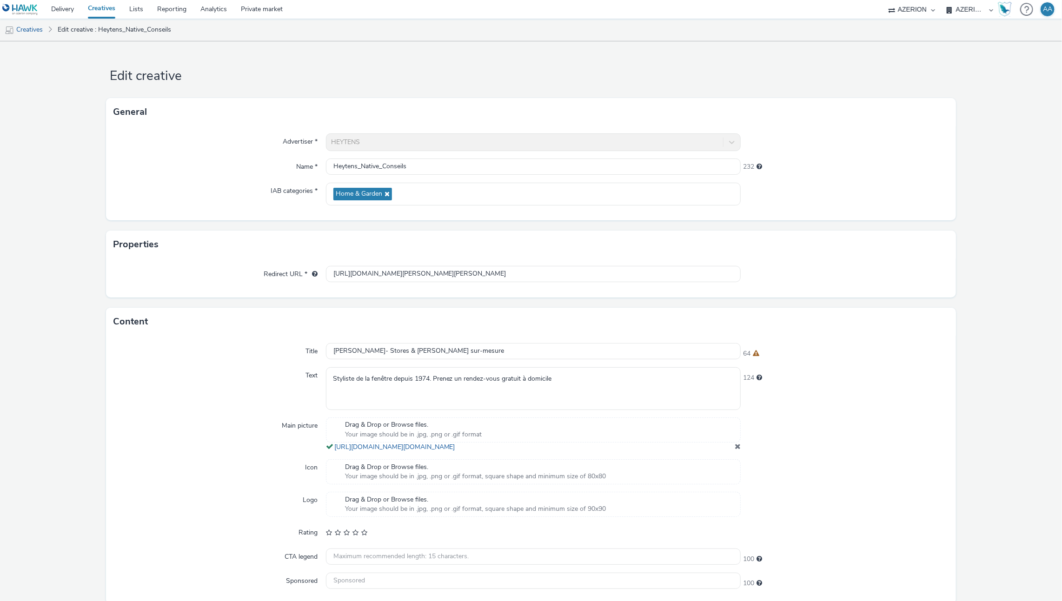
click at [117, 7] on link "Creatives" at bounding box center [101, 9] width 41 height 19
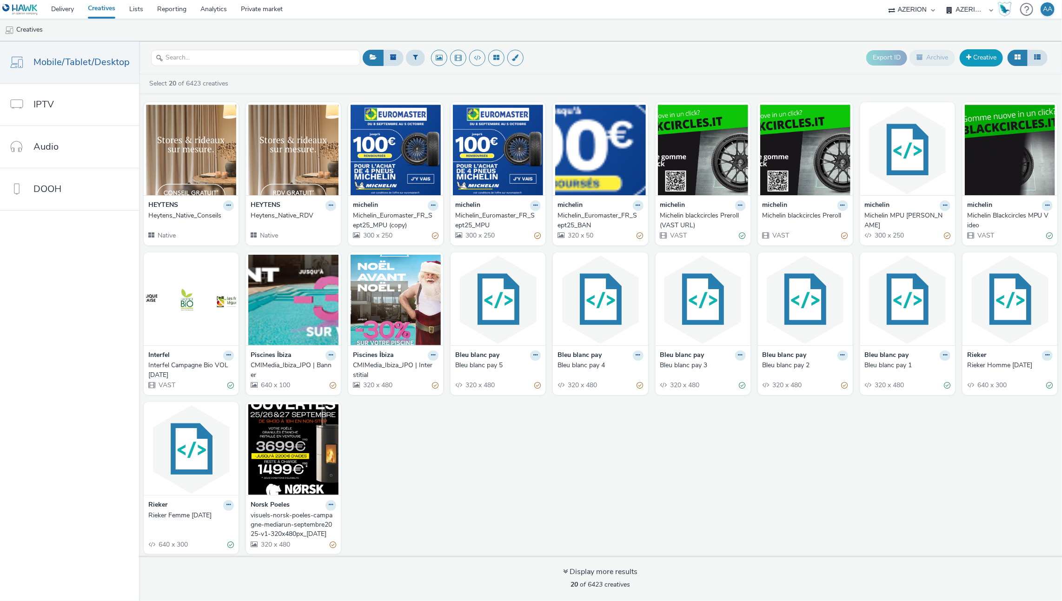
click at [986, 55] on link "Creative" at bounding box center [980, 57] width 43 height 17
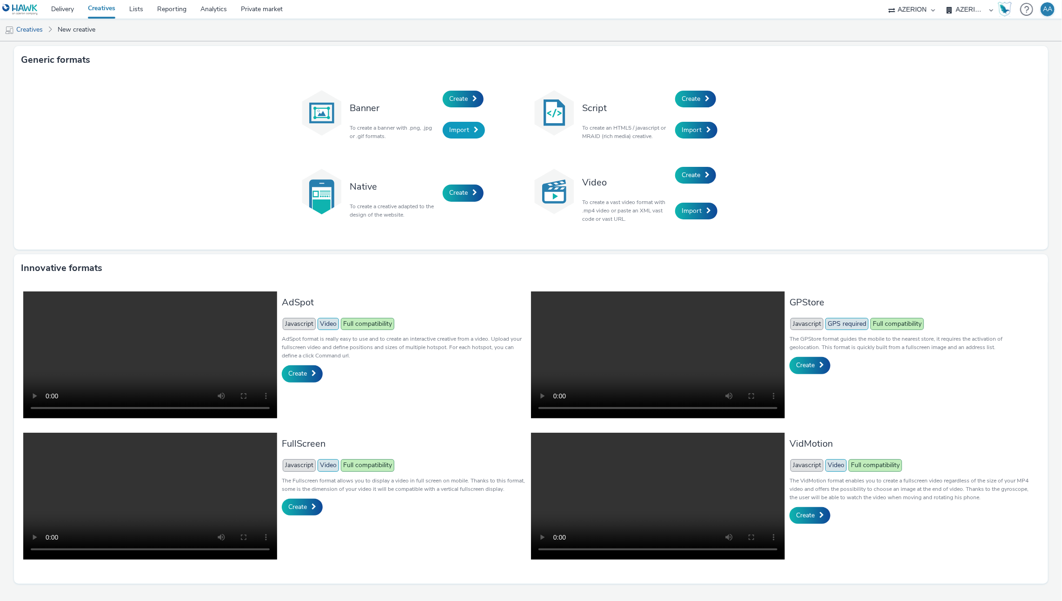
click at [456, 134] on span "Import" at bounding box center [459, 130] width 20 height 9
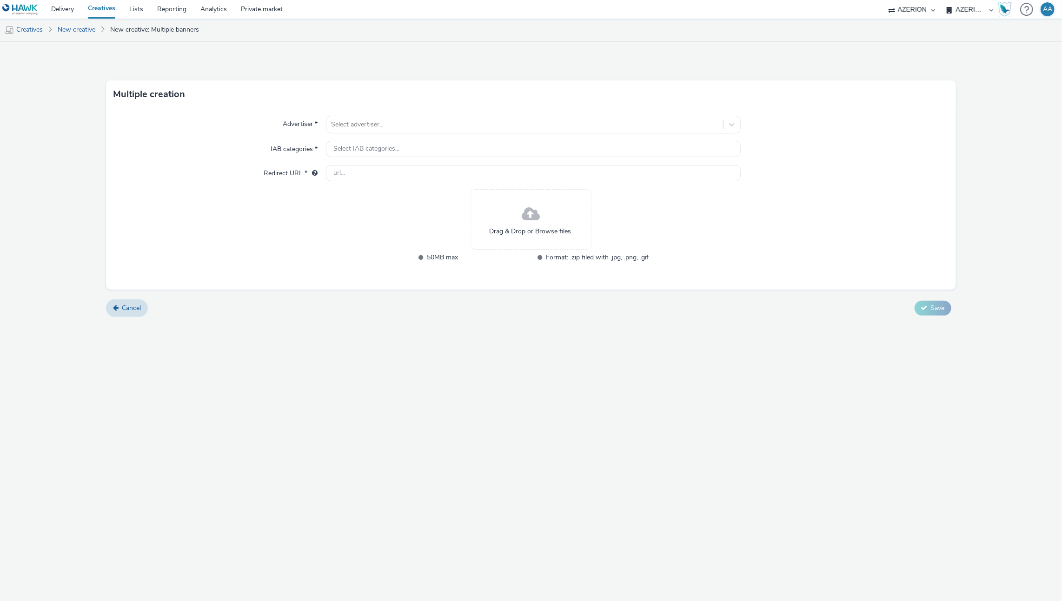
click at [430, 113] on div "Advertiser * Select advertiser... IAB categories * Select IAB categories... Red…" at bounding box center [530, 198] width 849 height 181
click at [430, 119] on div at bounding box center [525, 124] width 388 height 11
type input "h"
type input "HEYTE"
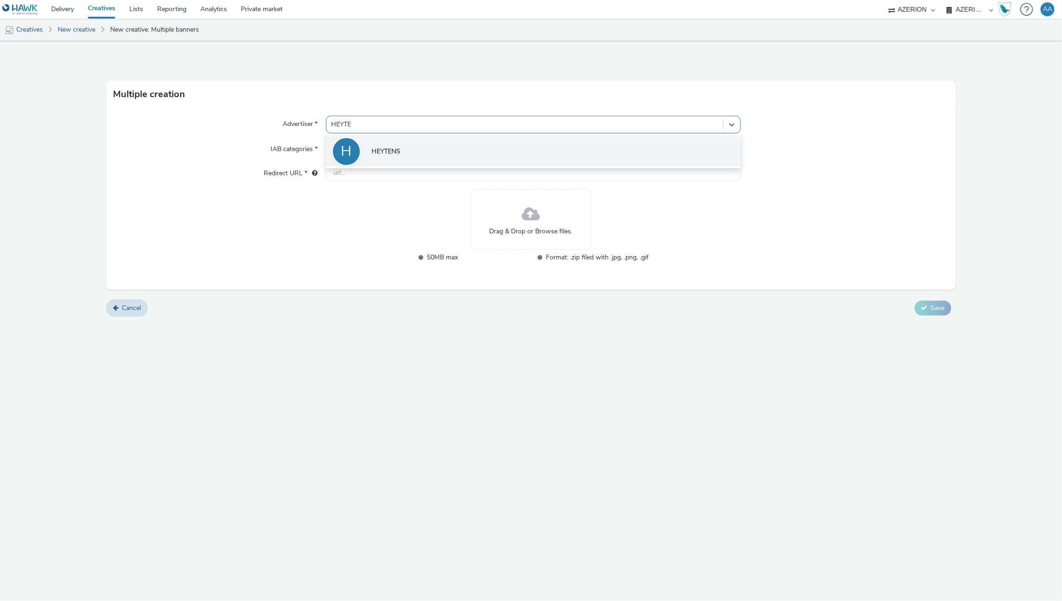
click at [534, 161] on li "H HEYTENS" at bounding box center [533, 150] width 415 height 31
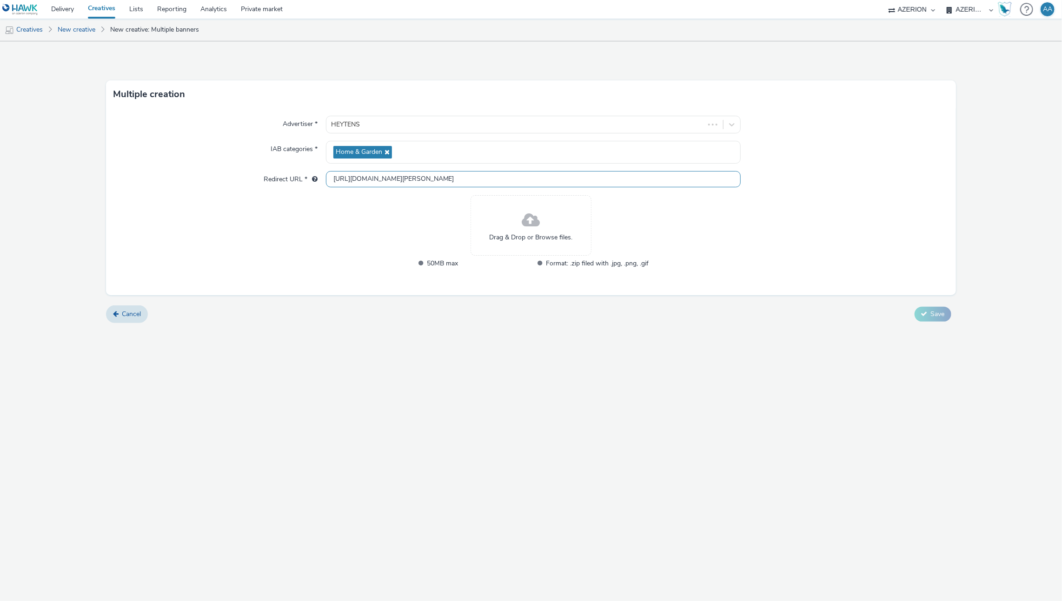
click at [370, 178] on input "http://www.heytens.com" at bounding box center [533, 179] width 415 height 16
paste input "s://www.heytens.com/fr/showrooms/heytens-antony/?utm_source=performanceadviser&…"
type input "https://www.heytens.com/fr/showrooms/heytens-antony/?utm_source=performanceadvi…"
click at [823, 206] on div "Advertiser * HEYTENS IAB categories * Home & Garden Redirect URL * https://www.…" at bounding box center [530, 201] width 849 height 187
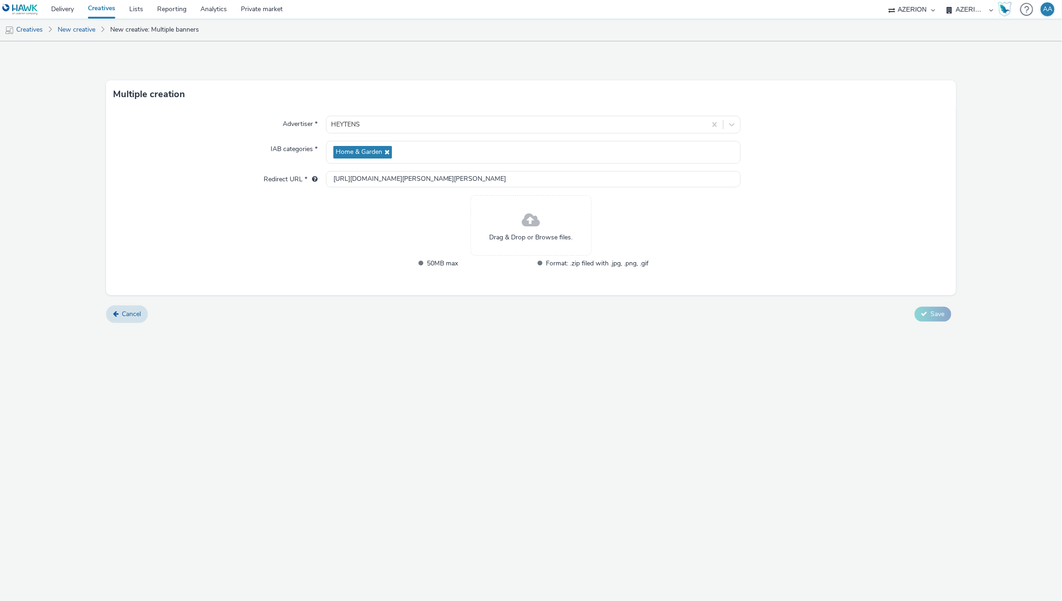
scroll to position [0, 0]
click at [537, 227] on span at bounding box center [531, 220] width 18 height 25
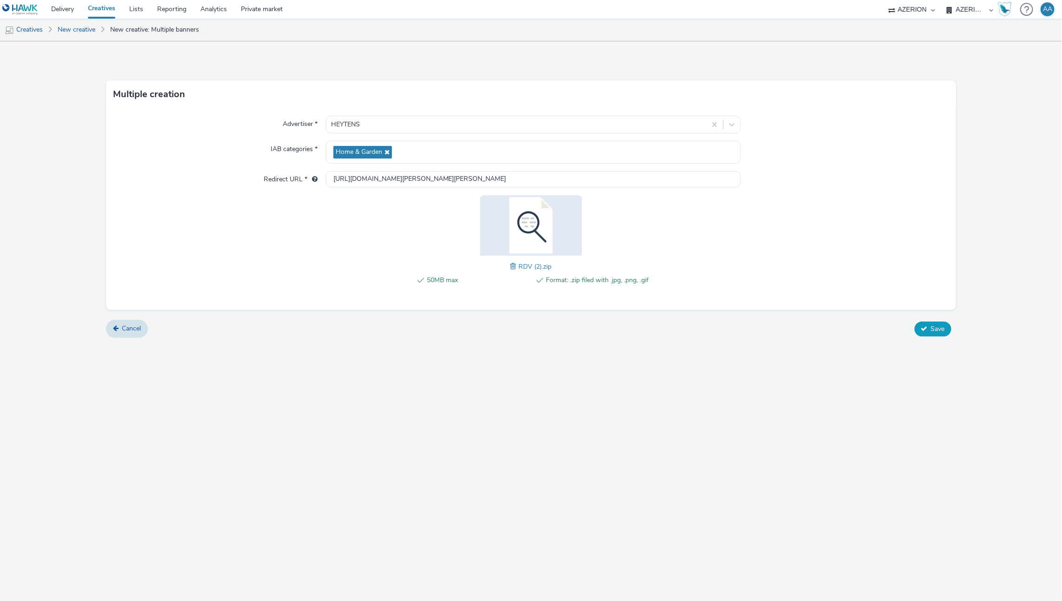
click at [932, 326] on span "Save" at bounding box center [938, 328] width 14 height 9
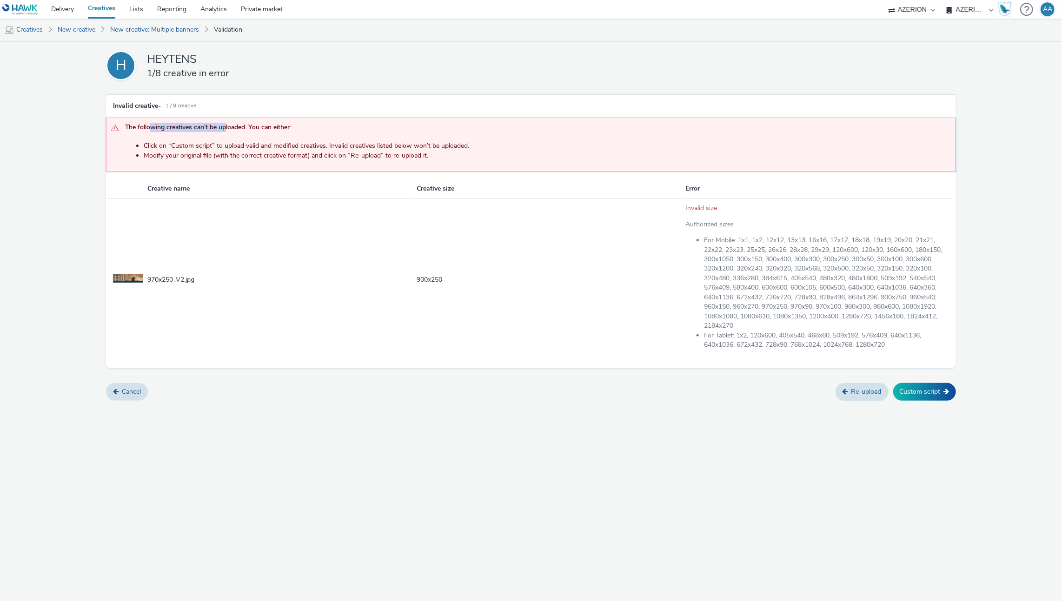
drag, startPoint x: 150, startPoint y: 124, endPoint x: 226, endPoint y: 128, distance: 76.8
click at [226, 128] on span "The following creatives can’t be uploaded. You can either:" at bounding box center [535, 129] width 820 height 12
drag, startPoint x: 157, startPoint y: 277, endPoint x: 225, endPoint y: 281, distance: 68.9
click at [225, 281] on td "970x250_V2.jpg" at bounding box center [280, 279] width 269 height 162
drag, startPoint x: 682, startPoint y: 206, endPoint x: 747, endPoint y: 209, distance: 65.6
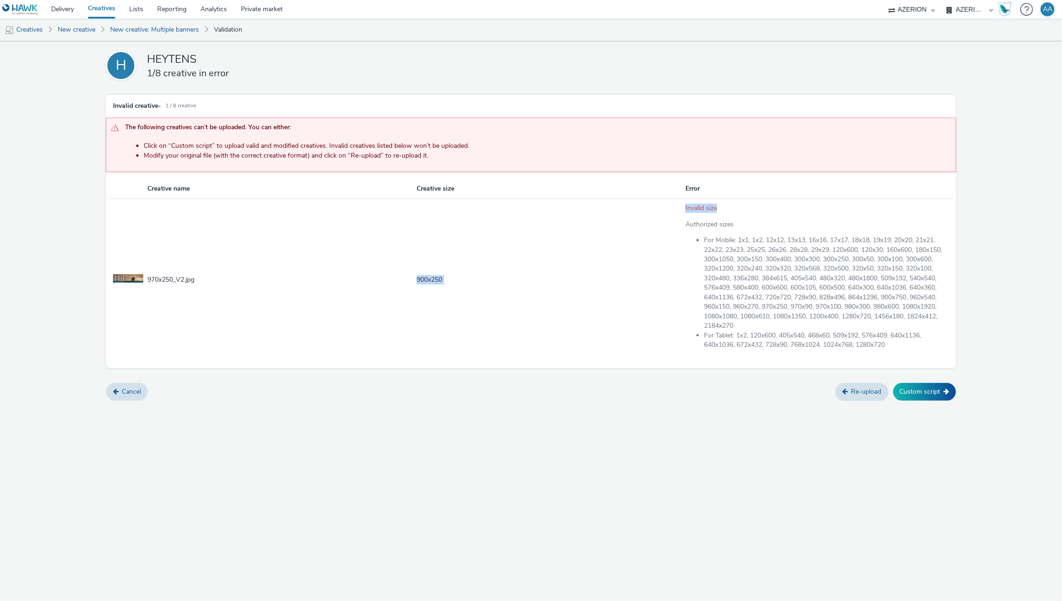
click at [747, 209] on tr "970x250_V2.jpg 900 x 250 Invalid size Authorized sizes For Mobile: 1x1, 1x2, 12…" at bounding box center [530, 279] width 845 height 162
drag, startPoint x: 729, startPoint y: 267, endPoint x: 691, endPoint y: 270, distance: 37.7
click at [729, 267] on li "For Mobile: 1x1, 1x2, 12x12, 13x13, 16x16, 17x17, 18x18, 19x19, 20x20, 21x21, 2…" at bounding box center [826, 283] width 245 height 95
drag, startPoint x: 434, startPoint y: 277, endPoint x: 500, endPoint y: 260, distance: 68.5
click at [434, 276] on span "900 x 250" at bounding box center [429, 279] width 26 height 9
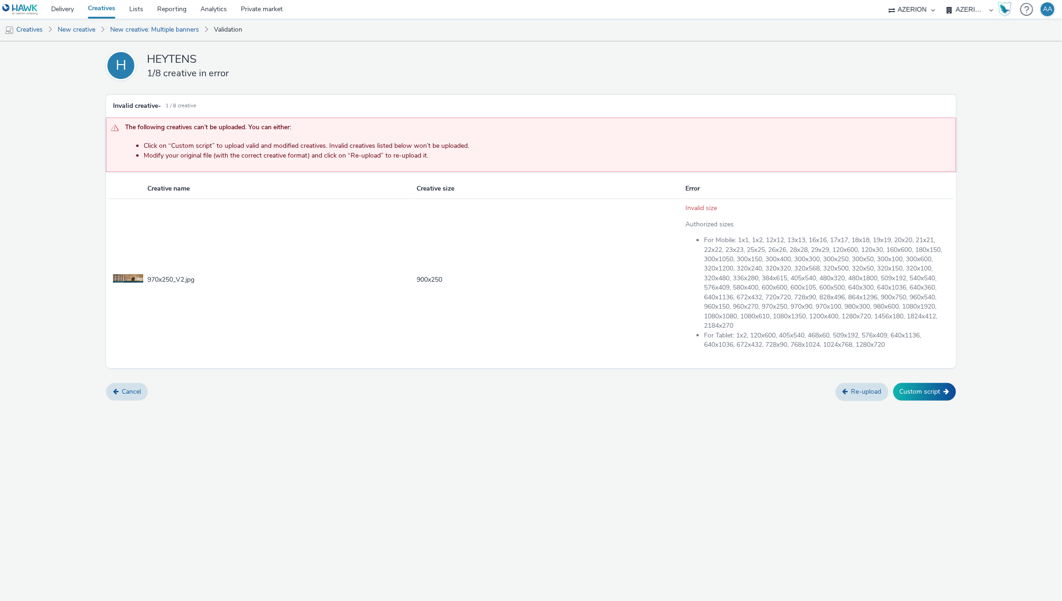
click at [692, 254] on ul "For Mobile: 1x1, 1x2, 12x12, 13x13, 16x16, 17x17, 18x18, 19x19, 20x20, 21x21, 2…" at bounding box center [816, 293] width 263 height 114
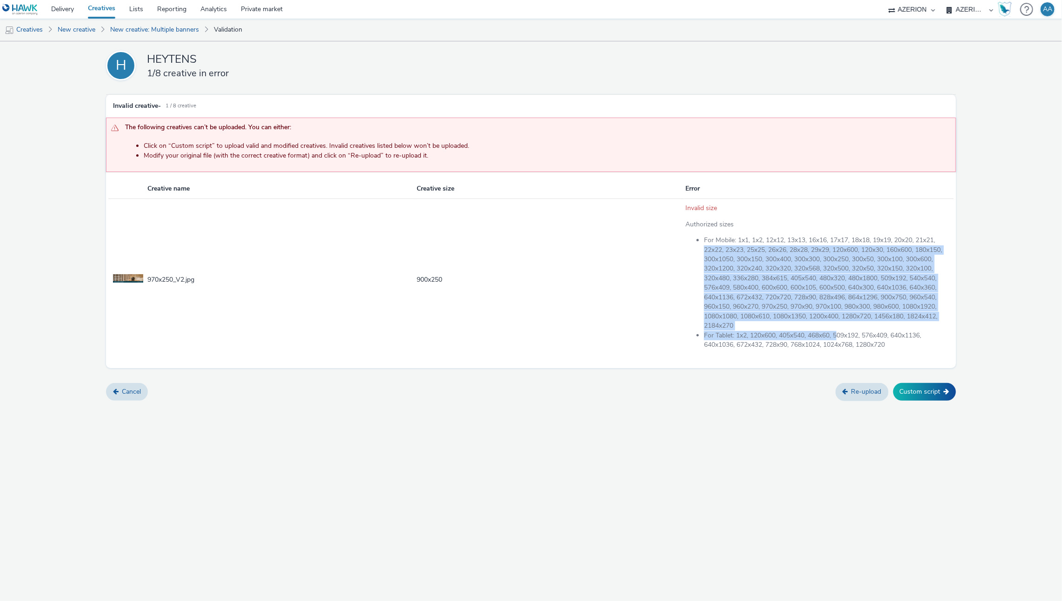
drag, startPoint x: 704, startPoint y: 243, endPoint x: 840, endPoint y: 338, distance: 166.1
click at [840, 338] on ul "For Mobile: 1x1, 1x2, 12x12, 13x13, 16x16, 17x17, 18x18, 19x19, 20x20, 21x21, 2…" at bounding box center [816, 293] width 263 height 114
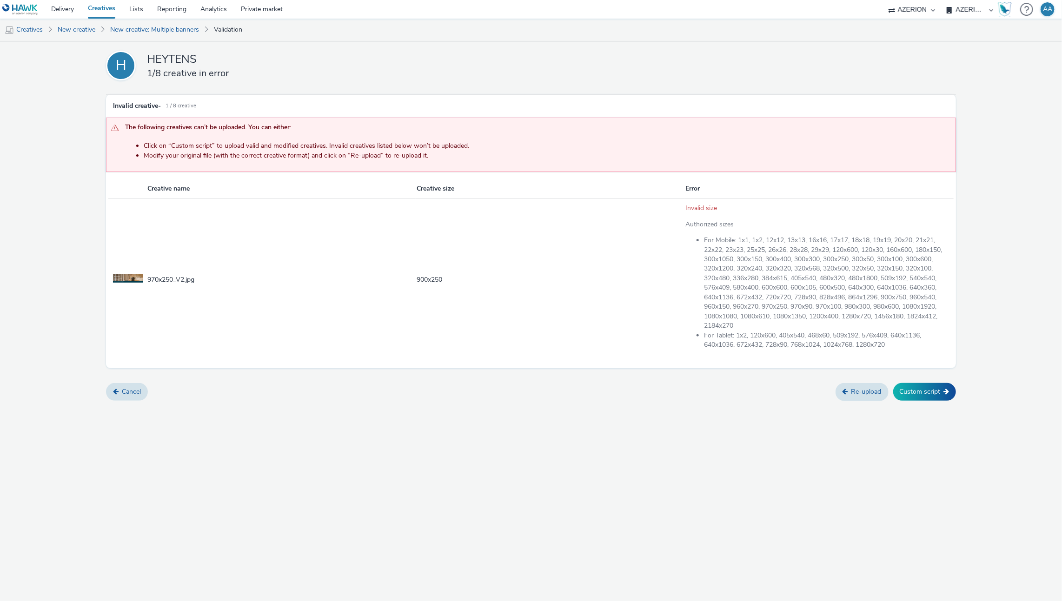
click at [983, 258] on div "H HEYTENS 1/8 creative in error Invalid creative - 1 / 8 Creative The following…" at bounding box center [531, 223] width 1062 height 364
click at [1011, 236] on div "H HEYTENS 1/8 creative in error Invalid creative - 1 / 8 Creative The following…" at bounding box center [531, 223] width 1062 height 364
click at [935, 388] on button "Custom script" at bounding box center [924, 392] width 63 height 18
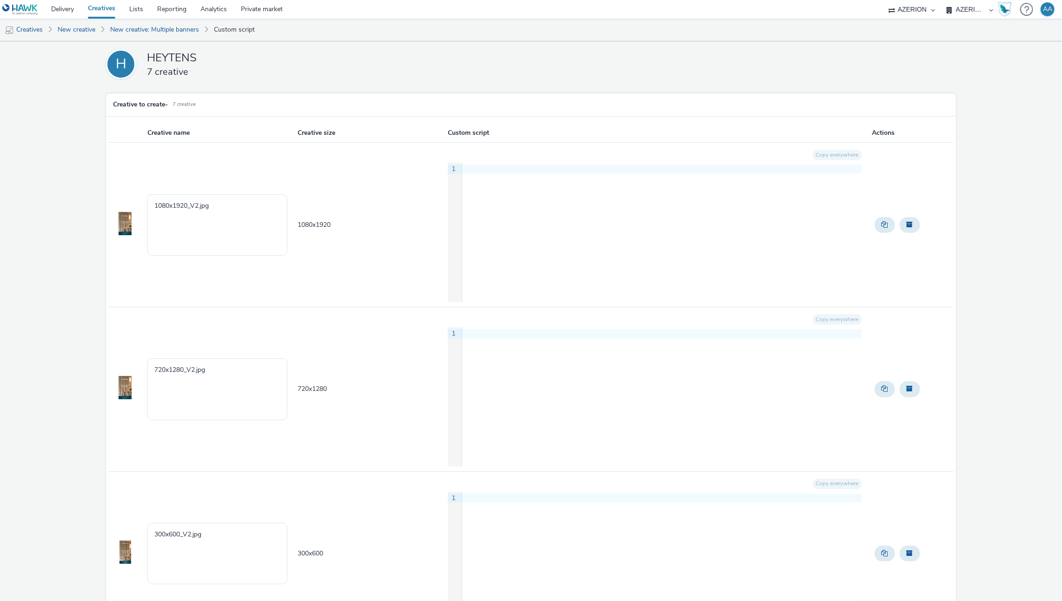
scroll to position [10, 0]
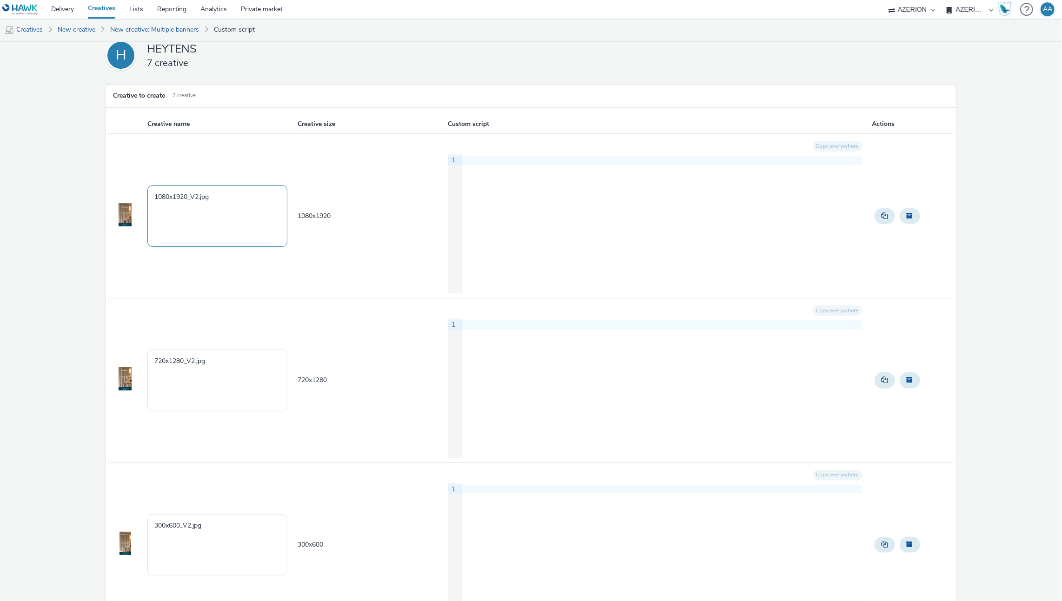
click at [245, 200] on textarea "1080x1920_V2.jpg" at bounding box center [217, 215] width 140 height 61
type textarea "1080x1920_V2.jpg_RDV"
click at [249, 361] on textarea "720x1280_V2.jpg" at bounding box center [217, 380] width 140 height 61
paste textarea "_RDV"
type textarea "720x1280_V2.jpg_RDV"
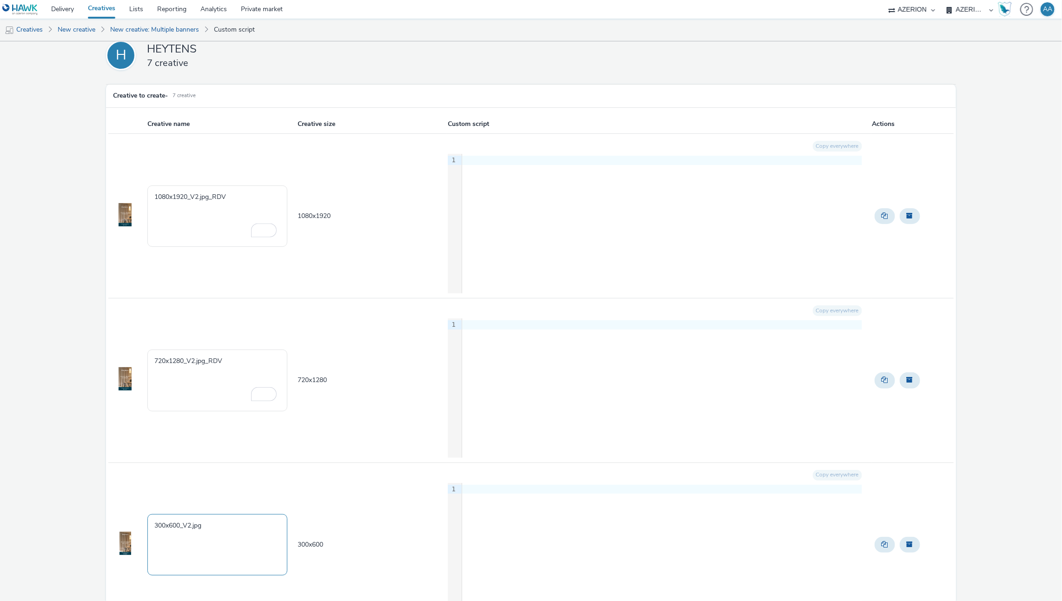
click at [214, 529] on textarea "300x600_V2.jpg" at bounding box center [217, 544] width 140 height 61
paste textarea "_RDV"
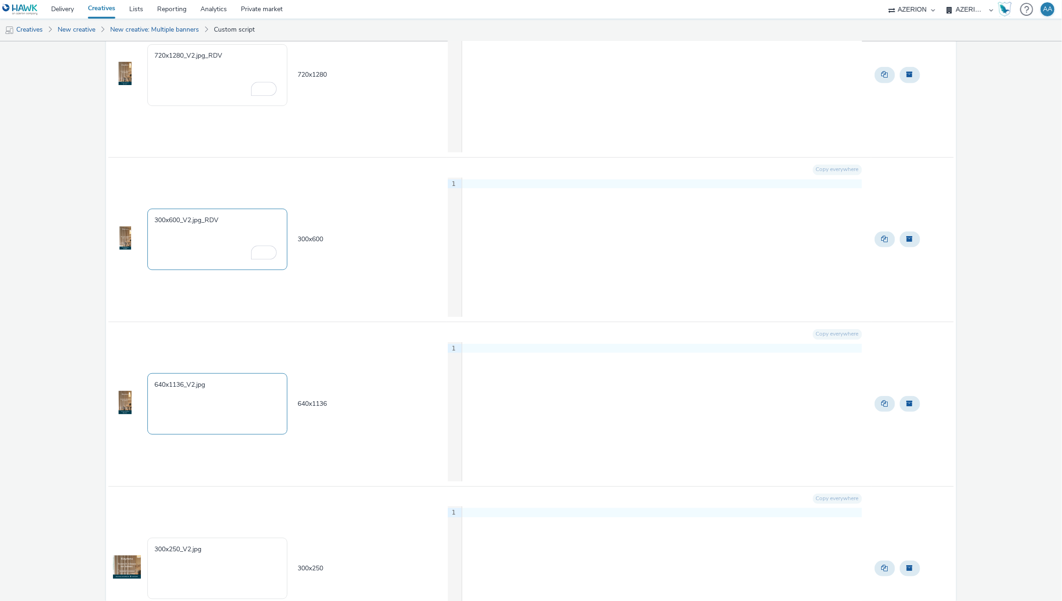
type textarea "300x600_V2.jpg_RDV"
click at [224, 389] on textarea "640x1136_V2.jpg" at bounding box center [217, 403] width 140 height 61
paste textarea "_RDV"
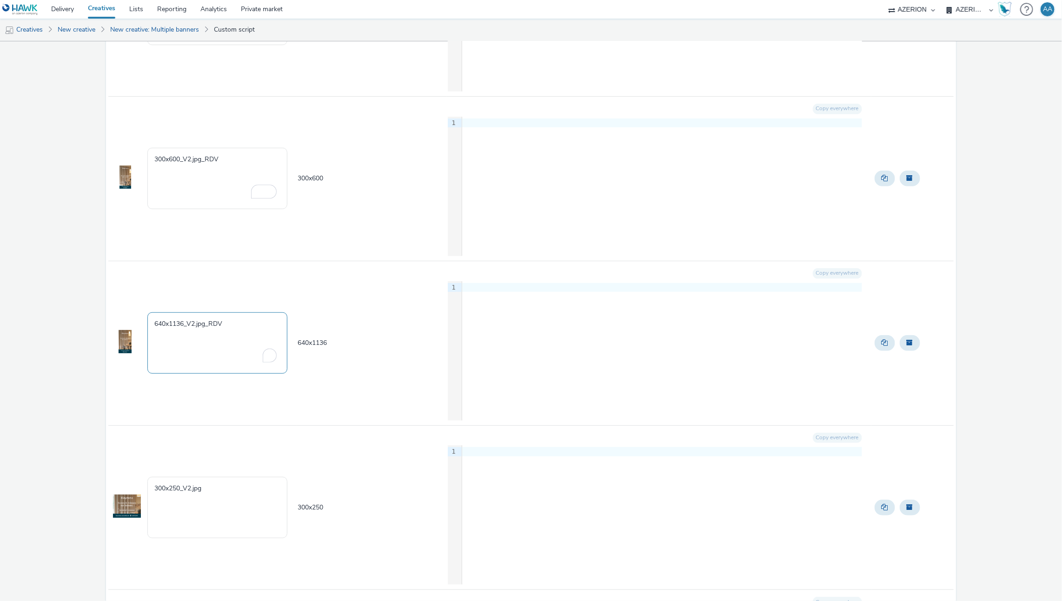
scroll to position [466, 0]
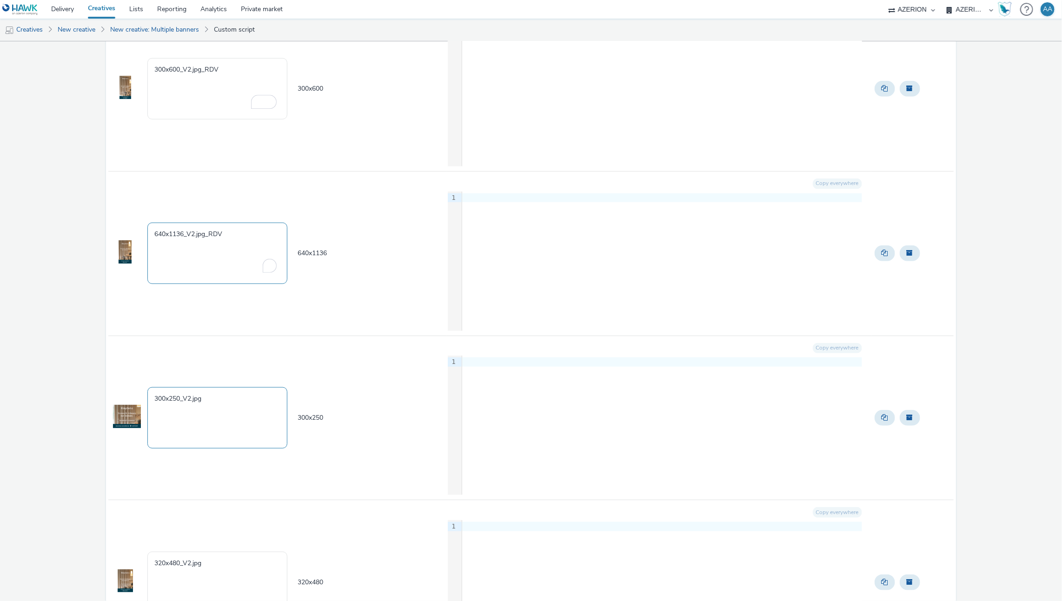
type textarea "640x1136_V2.jpg_RDV"
click at [227, 404] on textarea "300x250_V2.jpg" at bounding box center [217, 417] width 140 height 61
